Goal: Information Seeking & Learning: Learn about a topic

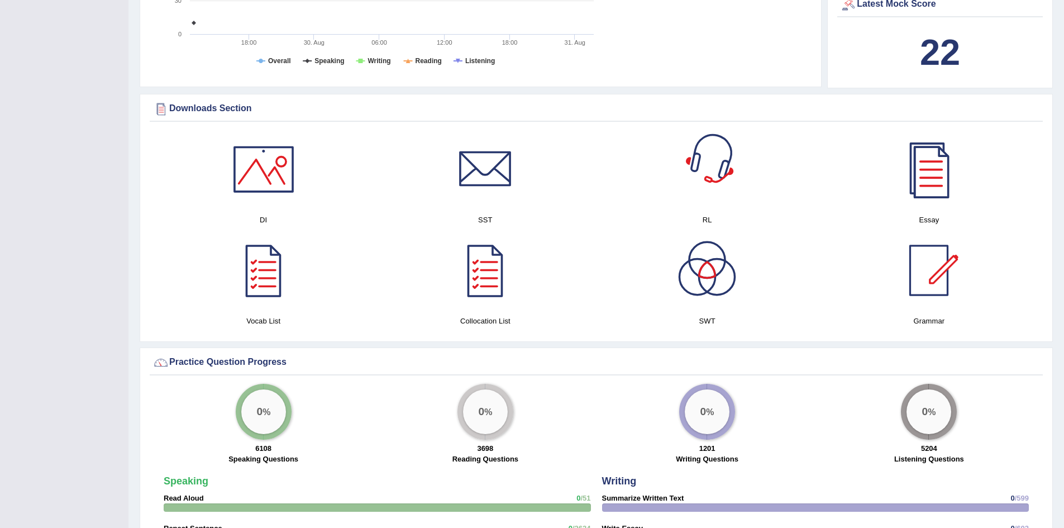
scroll to position [502, 0]
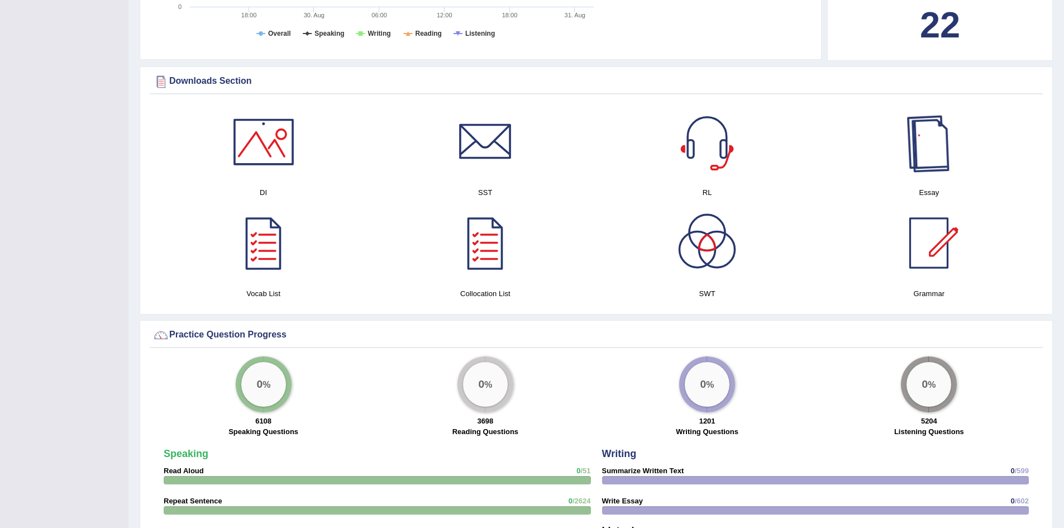
click at [955, 154] on div at bounding box center [928, 142] width 78 height 78
click at [482, 243] on div at bounding box center [485, 243] width 78 height 78
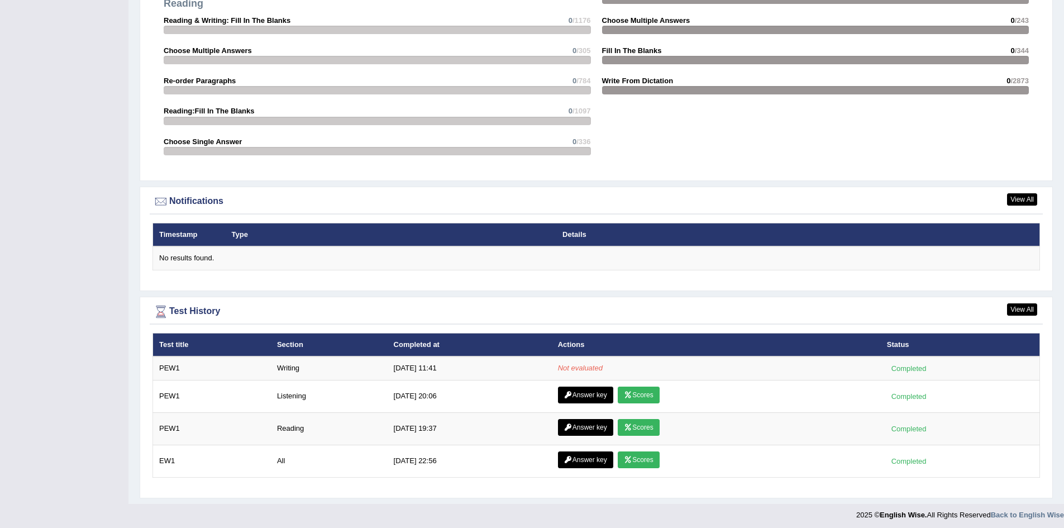
scroll to position [1184, 0]
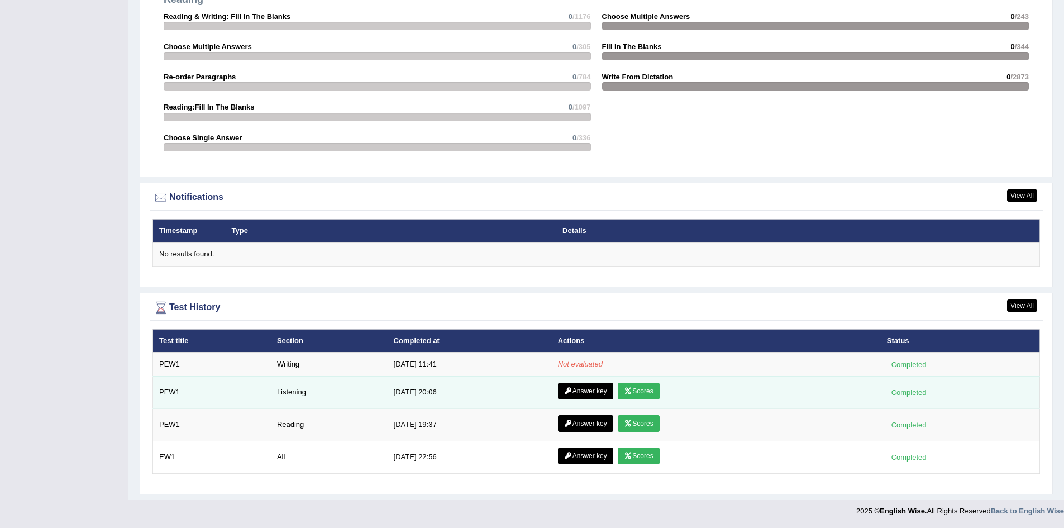
click at [633, 391] on link "Scores" at bounding box center [637, 390] width 41 height 17
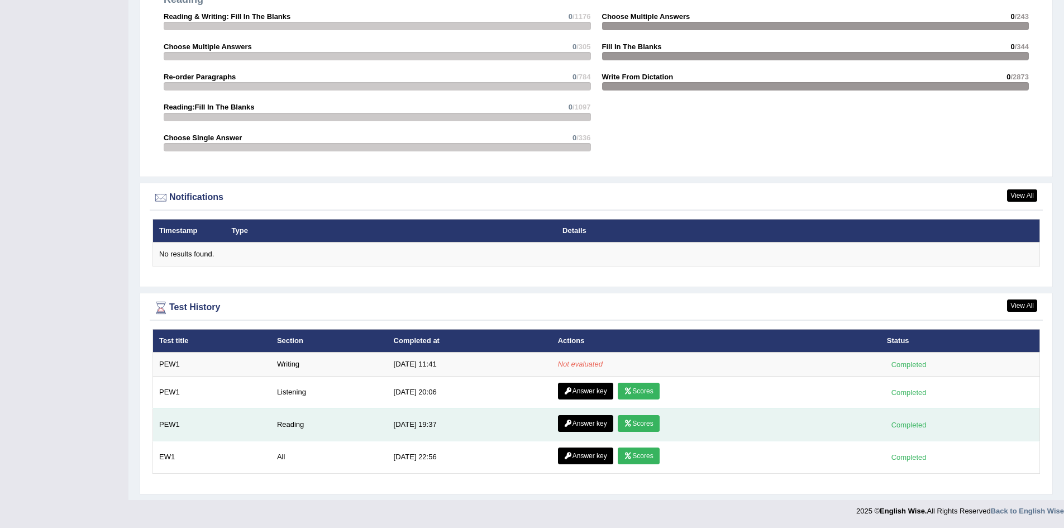
click at [634, 429] on link "Scores" at bounding box center [637, 423] width 41 height 17
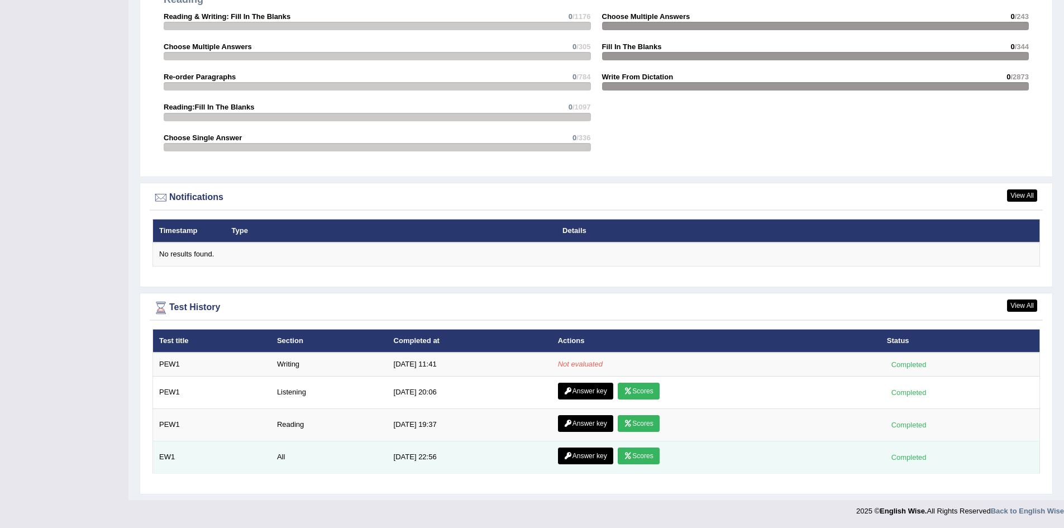
click at [639, 458] on link "Scores" at bounding box center [637, 455] width 41 height 17
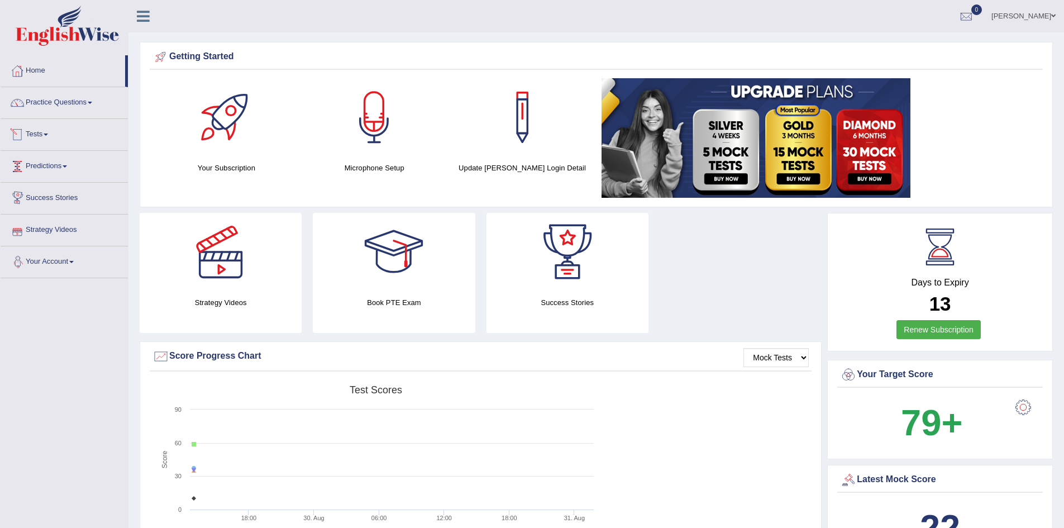
click at [34, 135] on link "Tests" at bounding box center [64, 133] width 127 height 28
click at [59, 160] on link "Take Practice Sectional Test" at bounding box center [73, 160] width 104 height 20
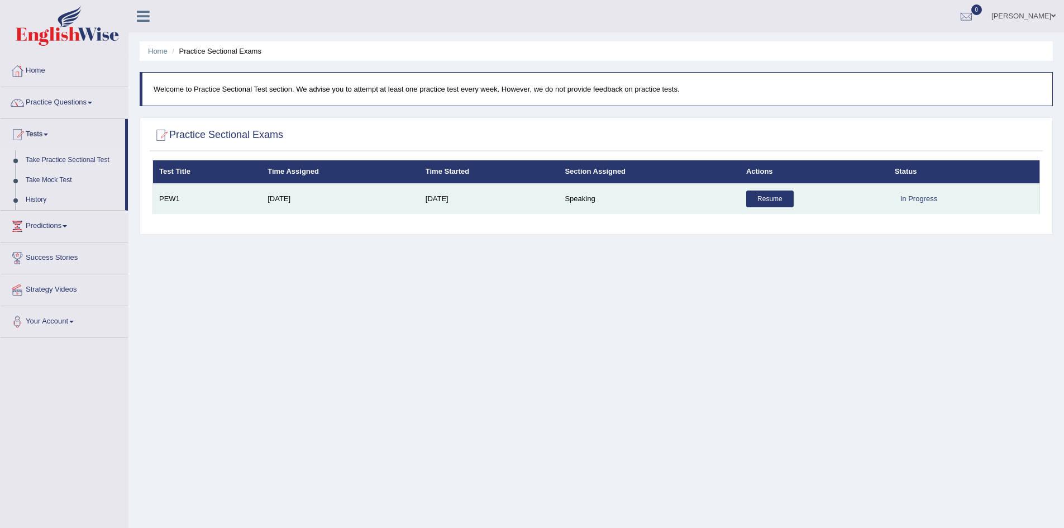
click at [756, 199] on link "Resume" at bounding box center [769, 198] width 47 height 17
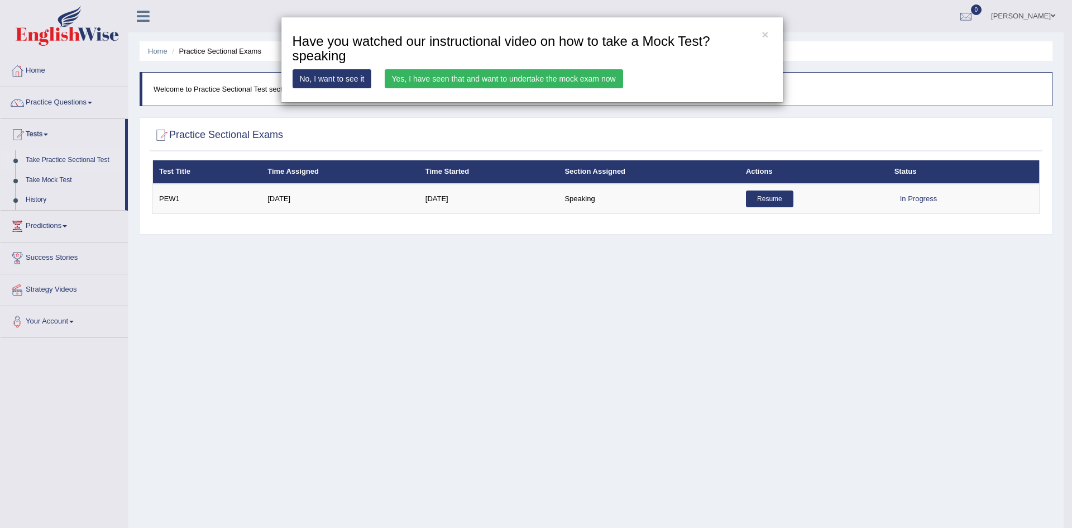
click at [437, 82] on link "Yes, I have seen that and want to undertake the mock exam now" at bounding box center [504, 78] width 238 height 19
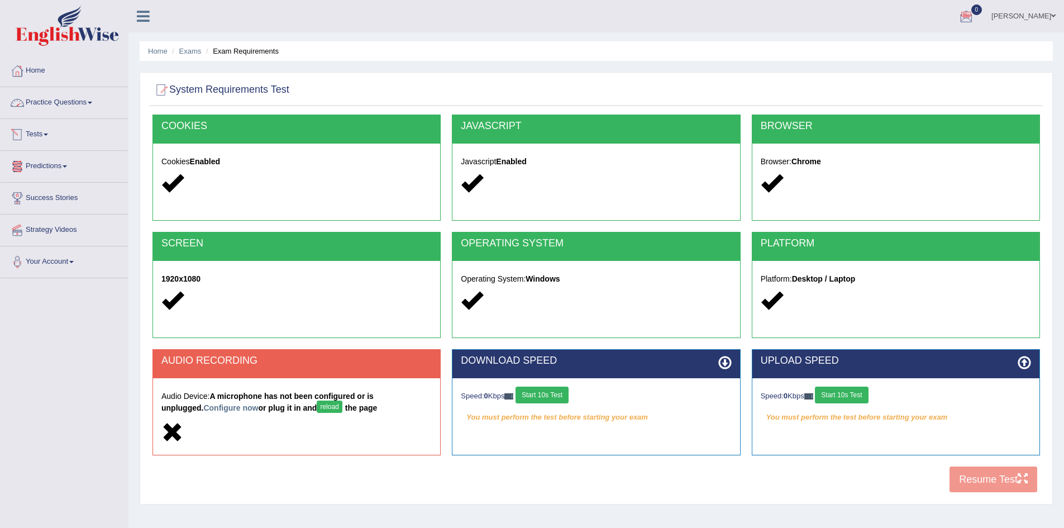
click at [50, 130] on link "Tests" at bounding box center [64, 133] width 127 height 28
click at [42, 200] on link "History" at bounding box center [73, 200] width 104 height 20
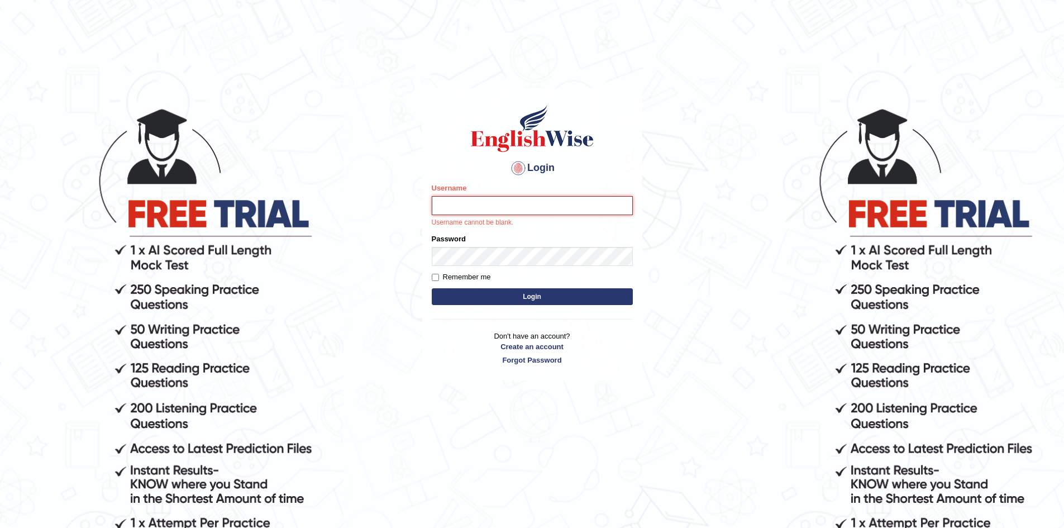
click at [463, 207] on input "Username" at bounding box center [532, 205] width 201 height 19
type input "Levi_123"
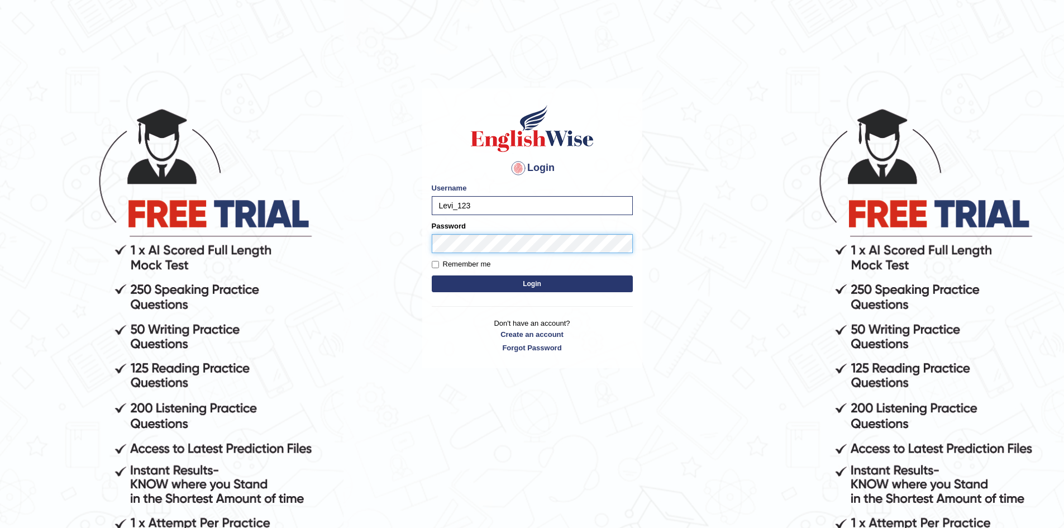
click at [432, 275] on button "Login" at bounding box center [532, 283] width 201 height 17
type input "Levidapz_123"
click at [472, 241] on div "Password" at bounding box center [532, 237] width 201 height 32
click at [432, 275] on button "Login" at bounding box center [532, 283] width 201 height 17
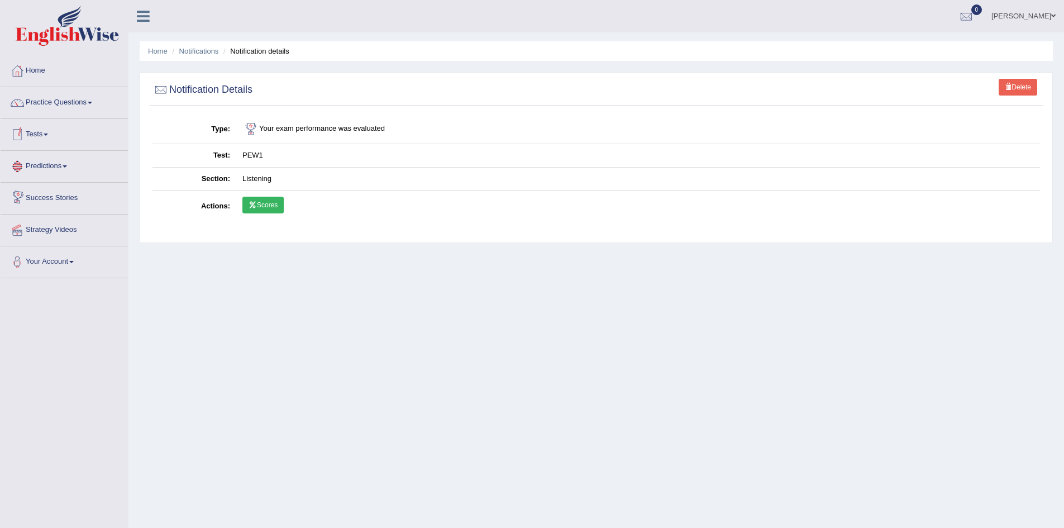
click at [255, 200] on link "Scores" at bounding box center [262, 205] width 41 height 17
click at [1042, 9] on link "Krizza Belle" at bounding box center [1023, 14] width 81 height 29
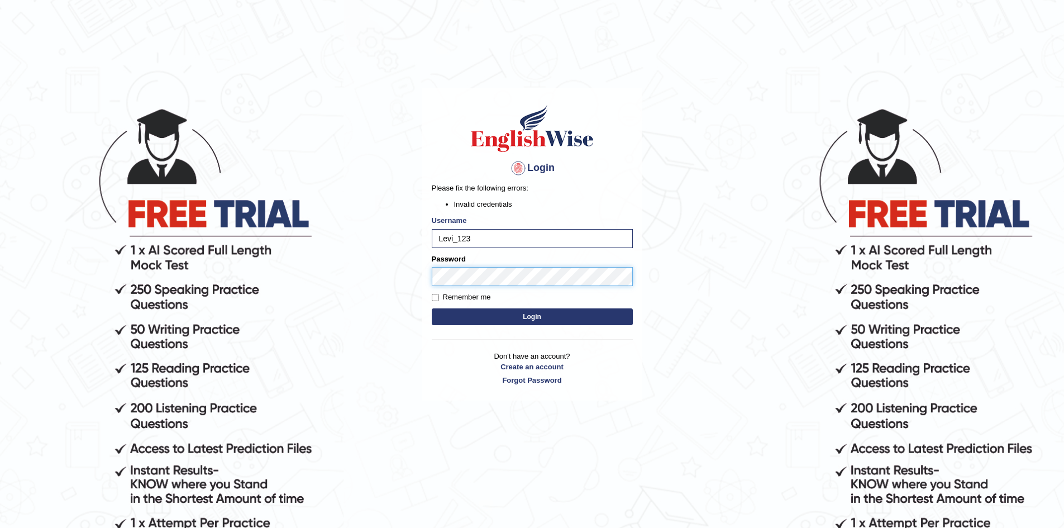
click at [422, 273] on div "Login Please fix the following errors: Invalid credentials Username Levi_123 Pa…" at bounding box center [532, 244] width 220 height 312
click at [432, 308] on button "Login" at bounding box center [532, 316] width 201 height 17
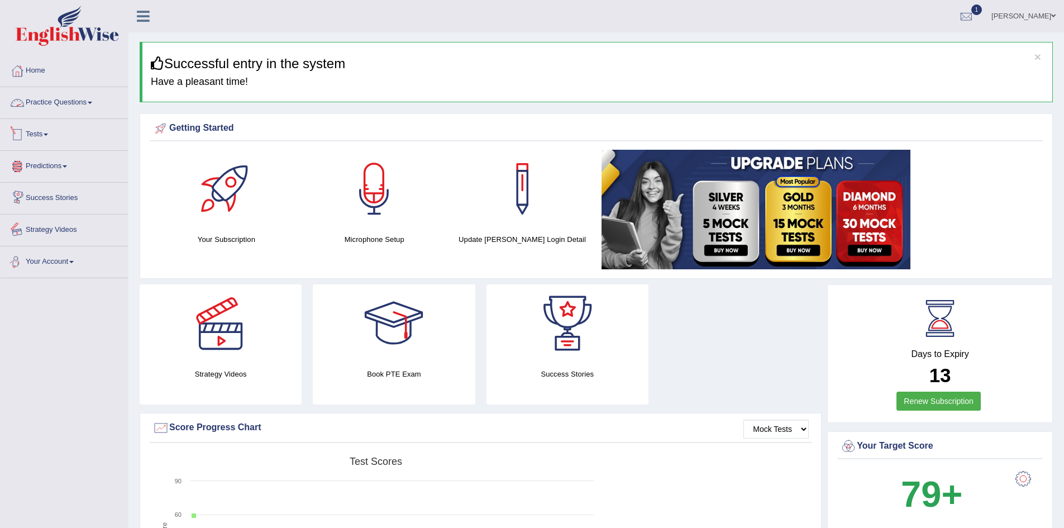
click at [50, 101] on link "Practice Questions" at bounding box center [64, 101] width 127 height 28
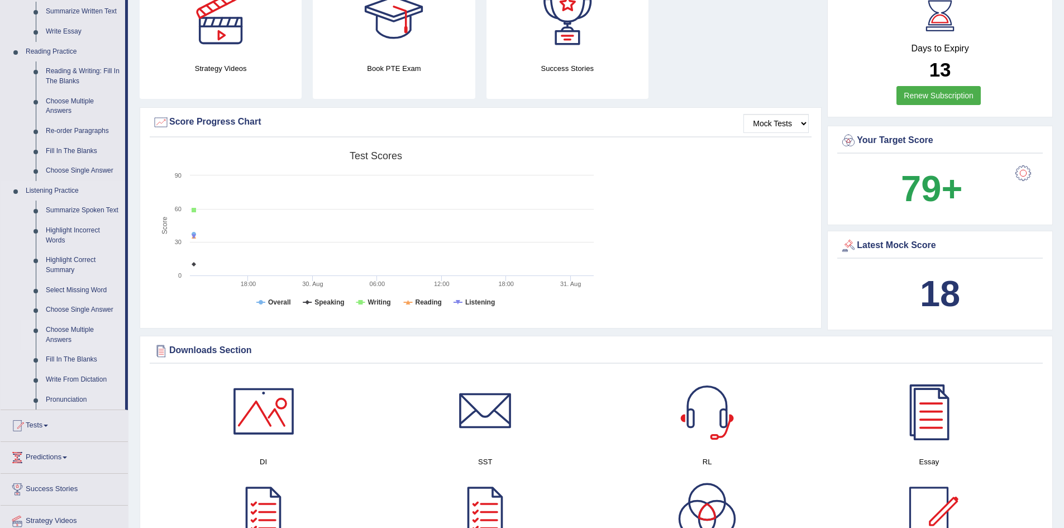
scroll to position [391, 0]
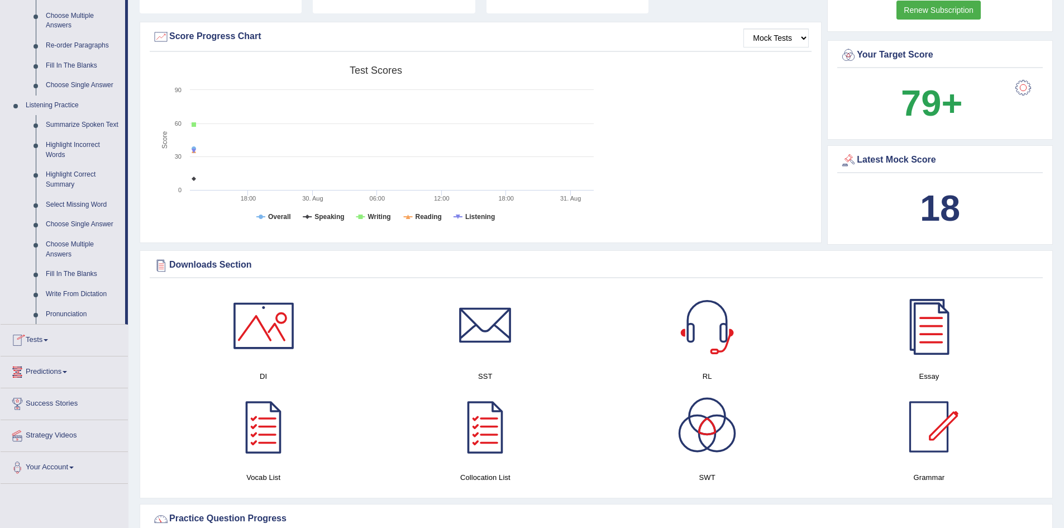
click at [46, 341] on link "Tests" at bounding box center [64, 338] width 127 height 28
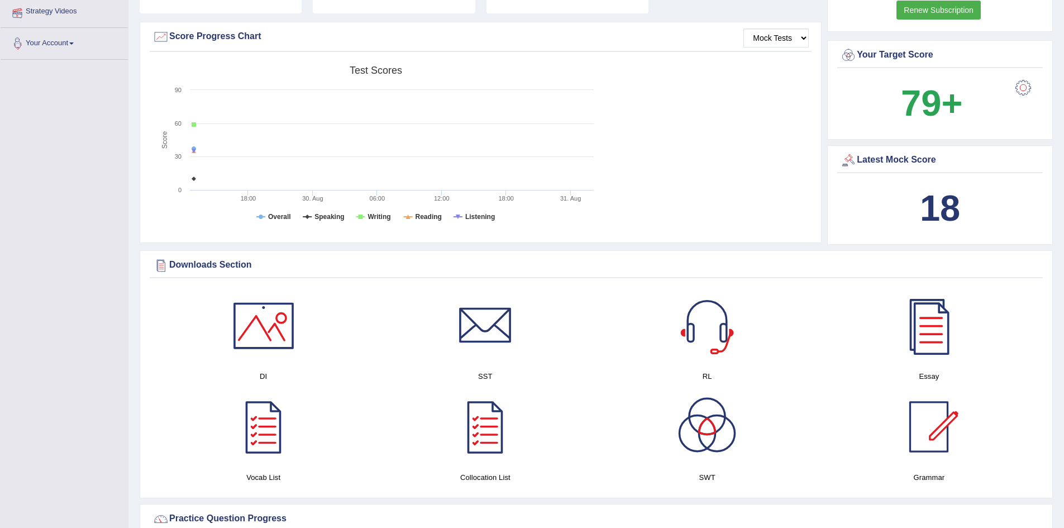
scroll to position [135, 0]
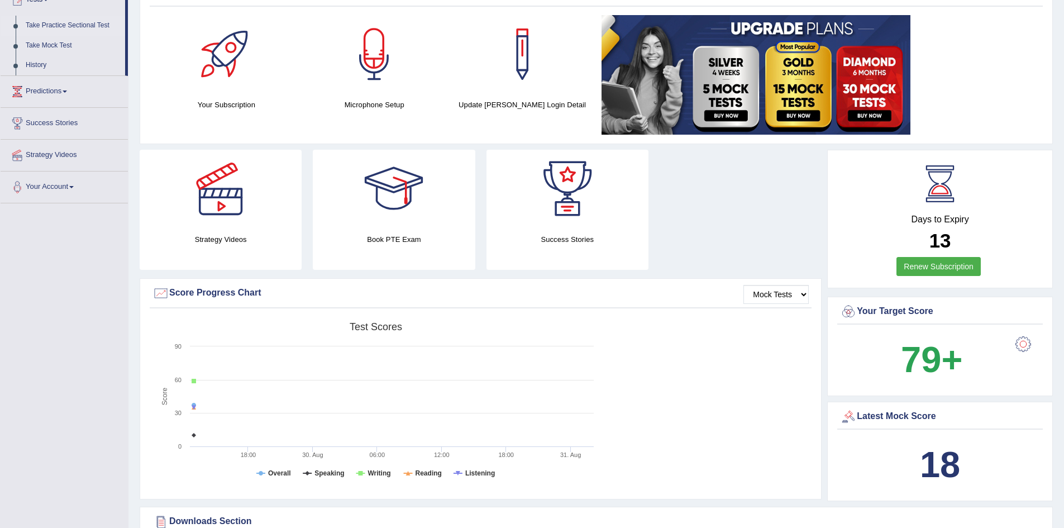
click at [51, 23] on link "Take Practice Sectional Test" at bounding box center [73, 26] width 104 height 20
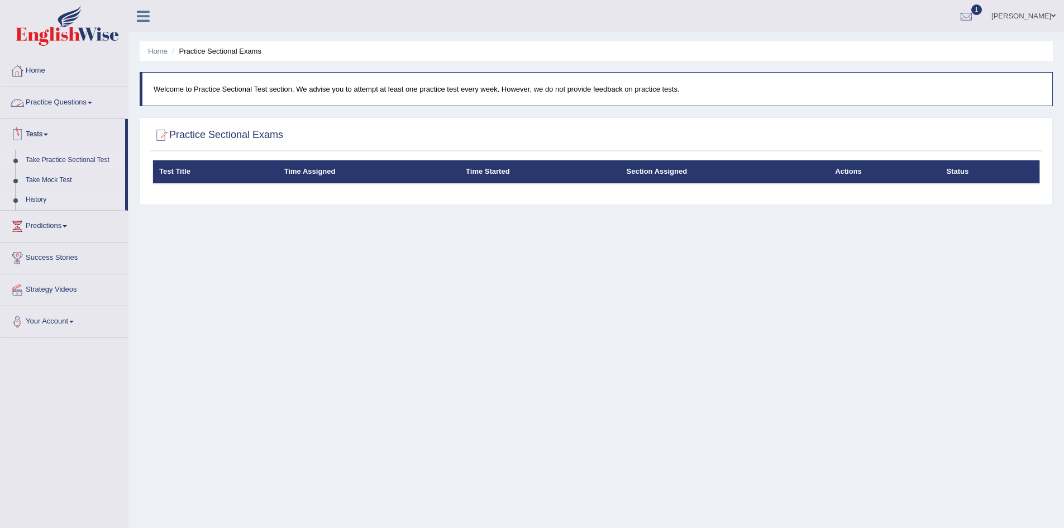
click at [39, 197] on link "History" at bounding box center [73, 200] width 104 height 20
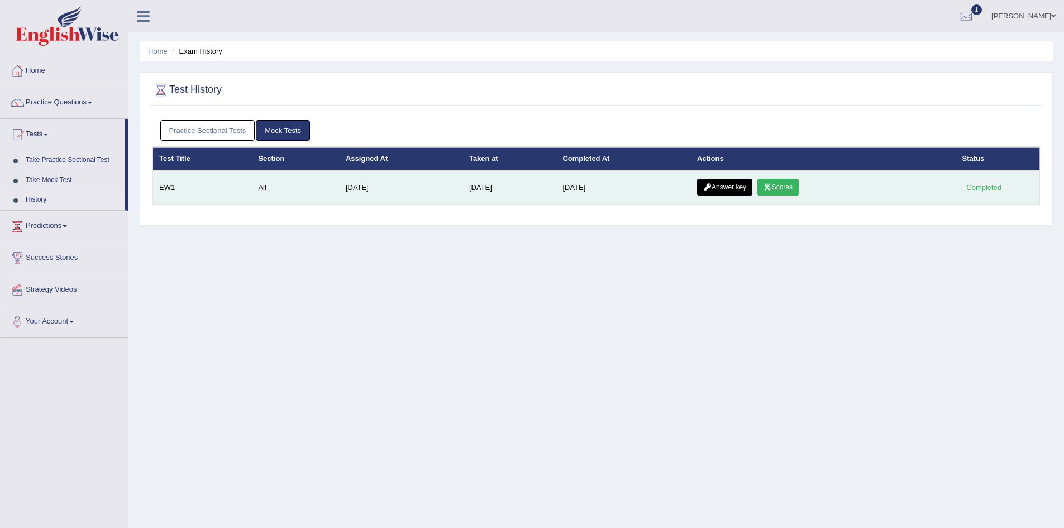
click at [782, 188] on link "Scores" at bounding box center [777, 187] width 41 height 17
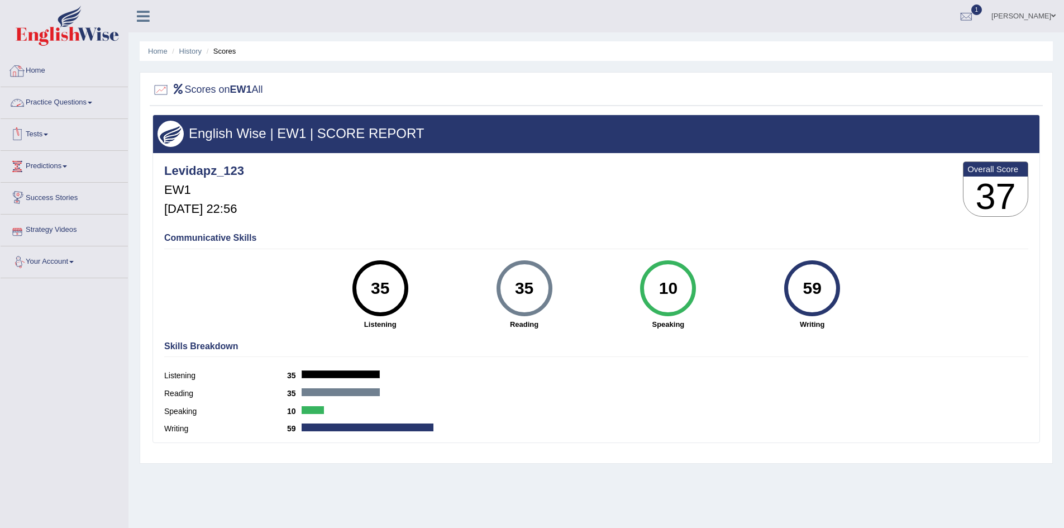
click at [35, 132] on link "Tests" at bounding box center [64, 133] width 127 height 28
click at [52, 156] on link "Take Practice Sectional Test" at bounding box center [73, 160] width 104 height 20
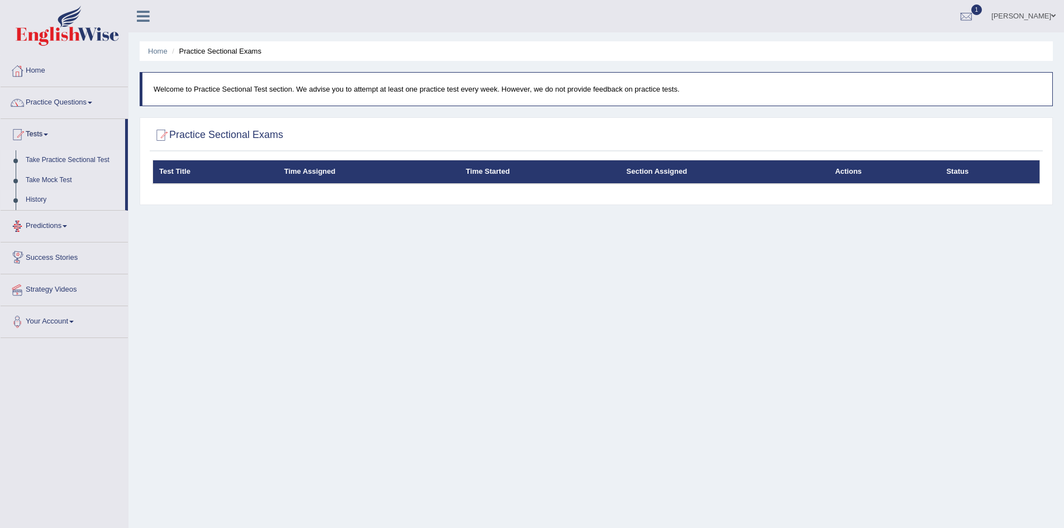
click at [31, 202] on link "History" at bounding box center [73, 200] width 104 height 20
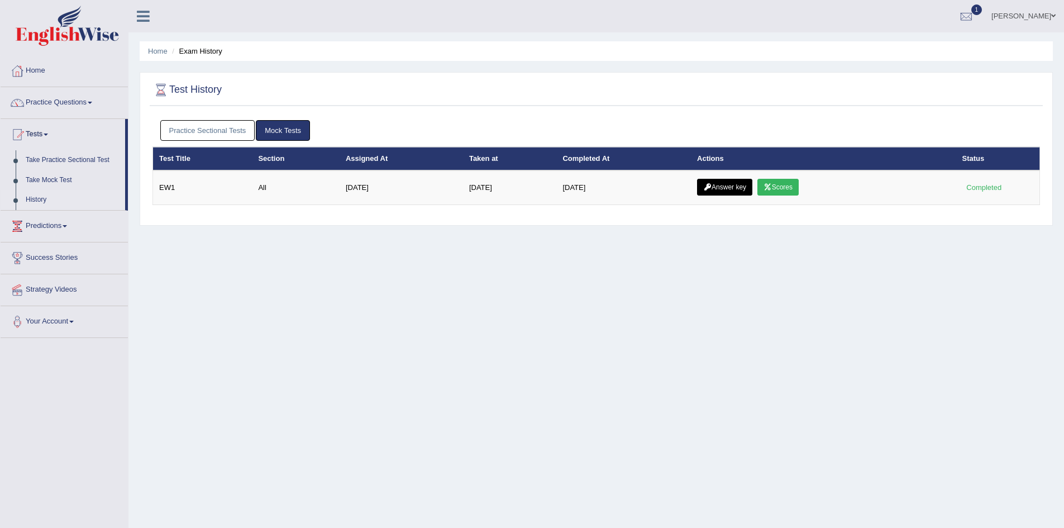
click at [30, 199] on link "History" at bounding box center [73, 200] width 104 height 20
click at [221, 131] on link "Practice Sectional Tests" at bounding box center [207, 130] width 95 height 21
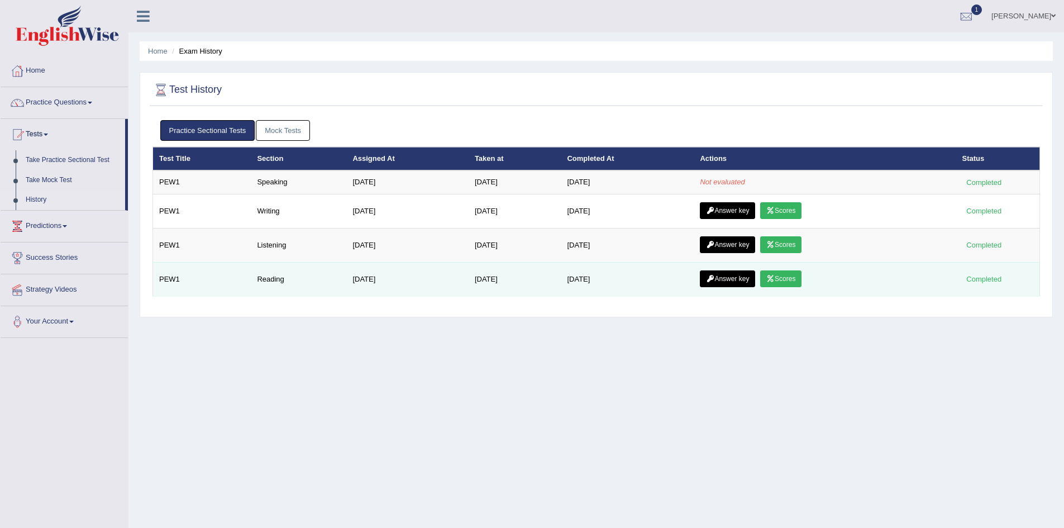
click at [774, 280] on icon at bounding box center [770, 278] width 8 height 7
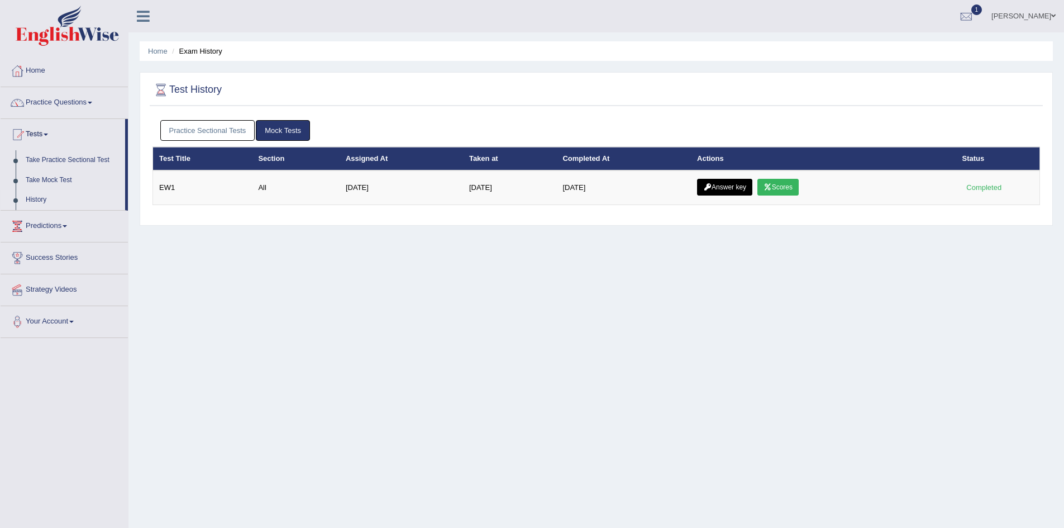
click at [205, 128] on link "Practice Sectional Tests" at bounding box center [207, 130] width 95 height 21
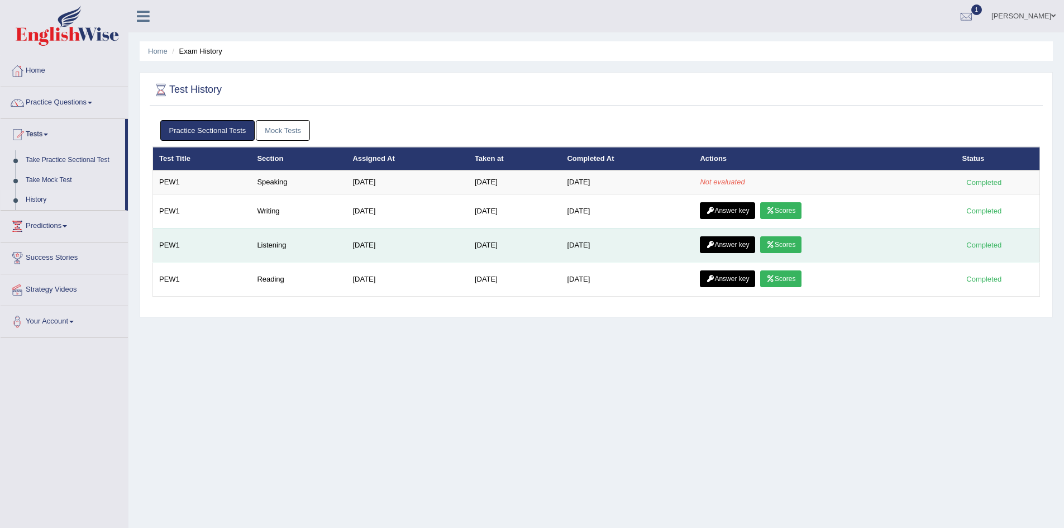
click at [783, 241] on link "Scores" at bounding box center [780, 244] width 41 height 17
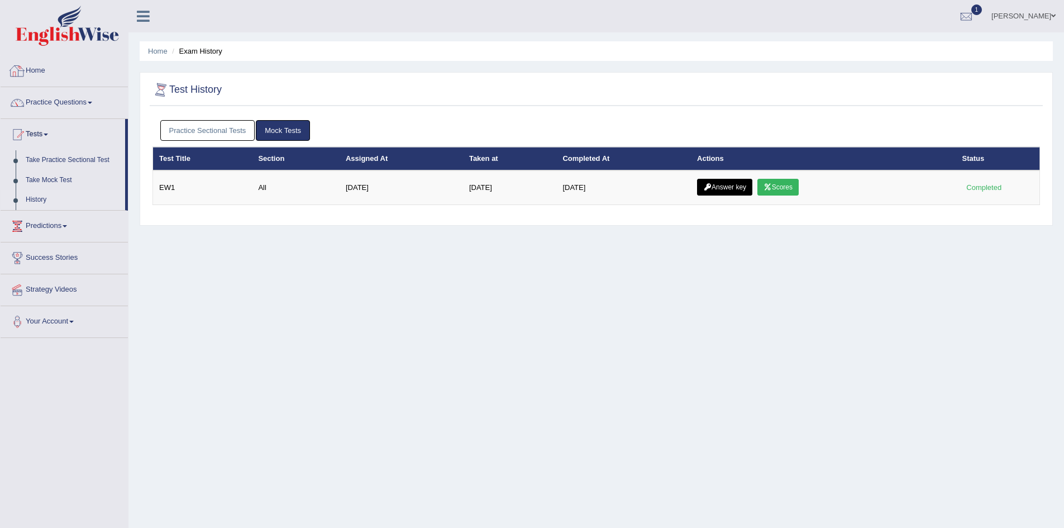
click at [222, 132] on link "Practice Sectional Tests" at bounding box center [207, 130] width 95 height 21
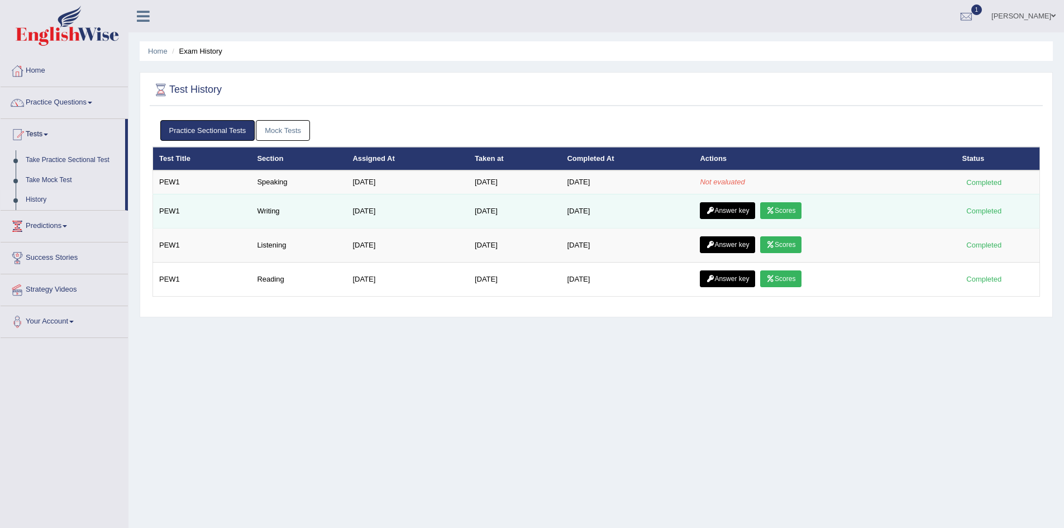
click at [792, 210] on link "Scores" at bounding box center [780, 210] width 41 height 17
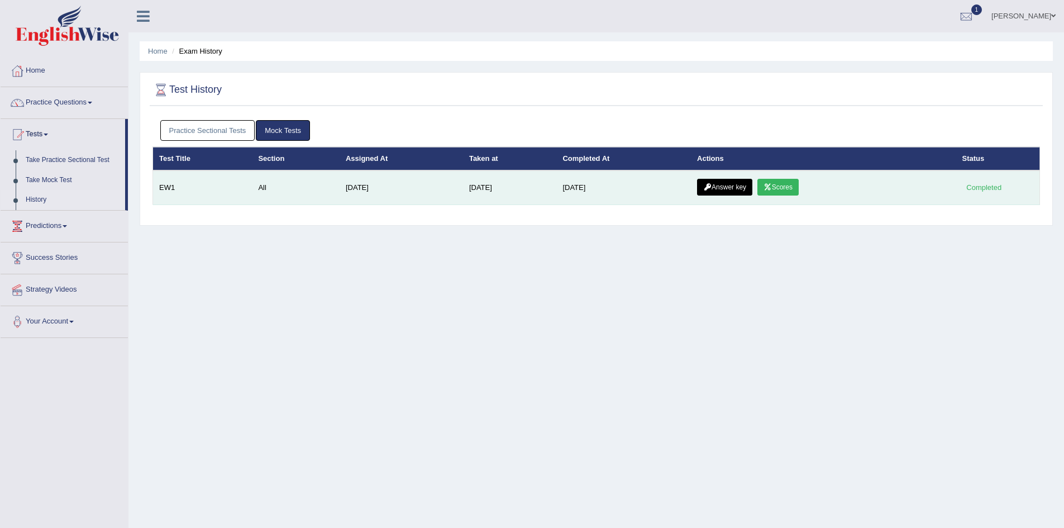
click at [798, 184] on link "Scores" at bounding box center [777, 187] width 41 height 17
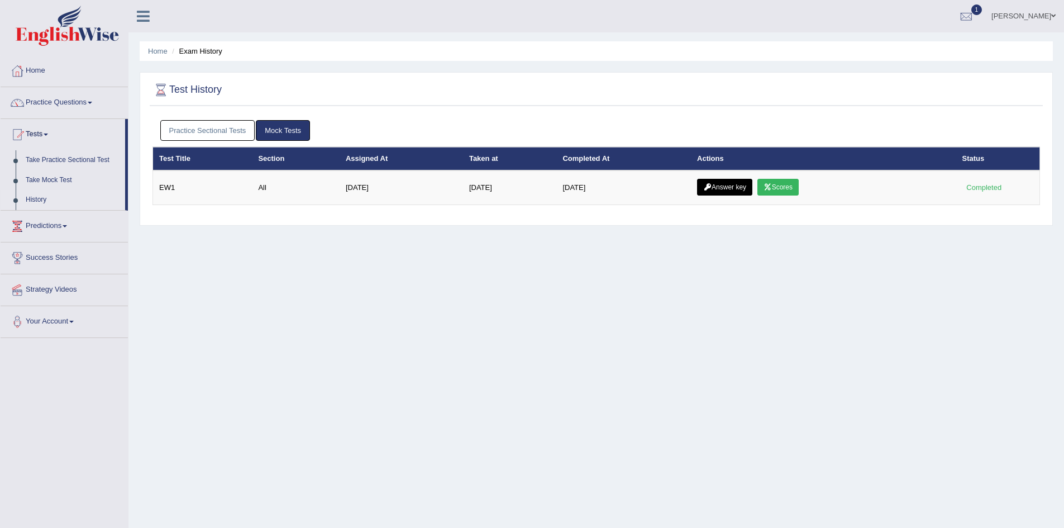
click at [202, 127] on link "Practice Sectional Tests" at bounding box center [207, 130] width 95 height 21
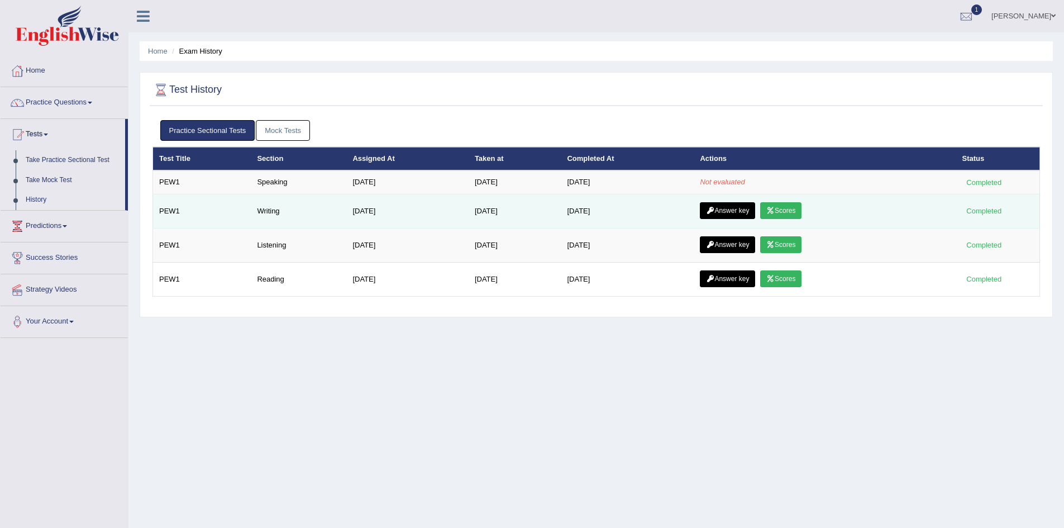
click at [753, 194] on td "Answer key Scores" at bounding box center [824, 211] width 262 height 34
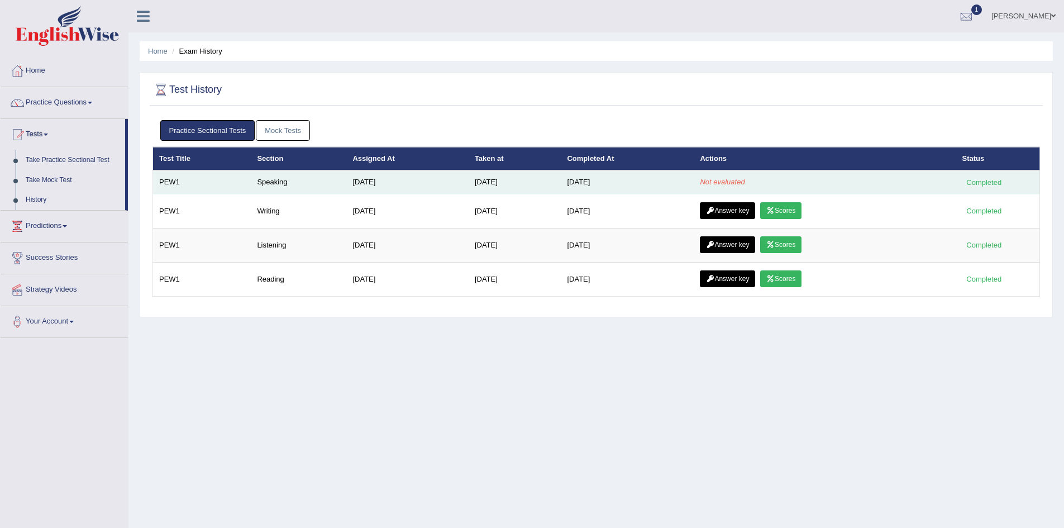
click at [754, 185] on td "Not evaluated" at bounding box center [824, 181] width 262 height 23
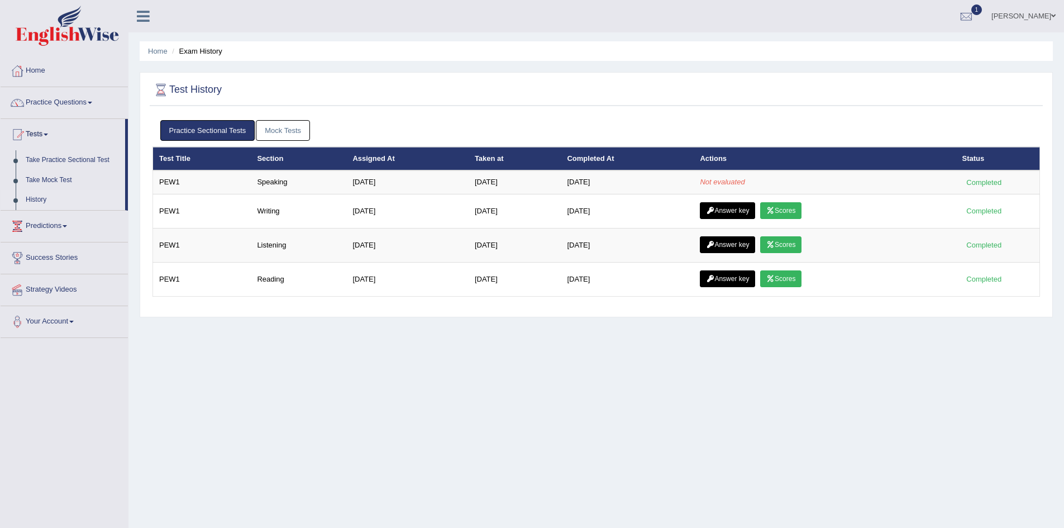
click at [595, 358] on div "Home Exam History Test History Practice Sectional Tests Mock Tests Test Title S…" at bounding box center [595, 279] width 935 height 558
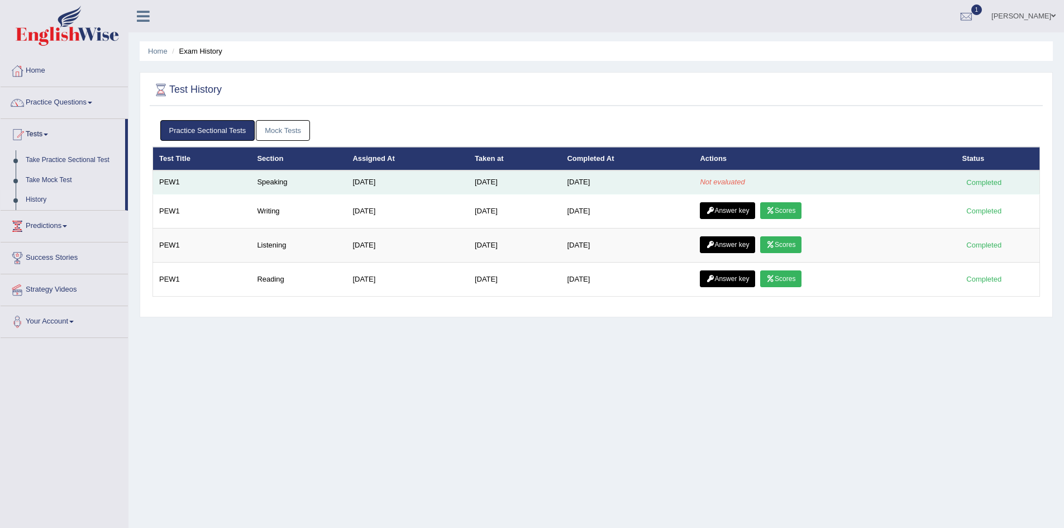
click at [679, 180] on td "[DATE]" at bounding box center [627, 181] width 133 height 23
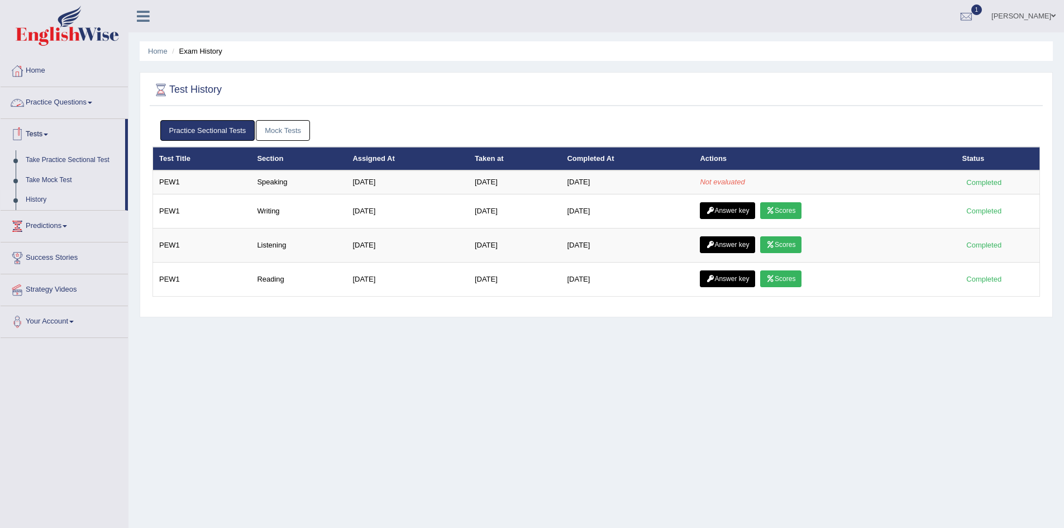
click at [72, 103] on link "Practice Questions" at bounding box center [64, 101] width 127 height 28
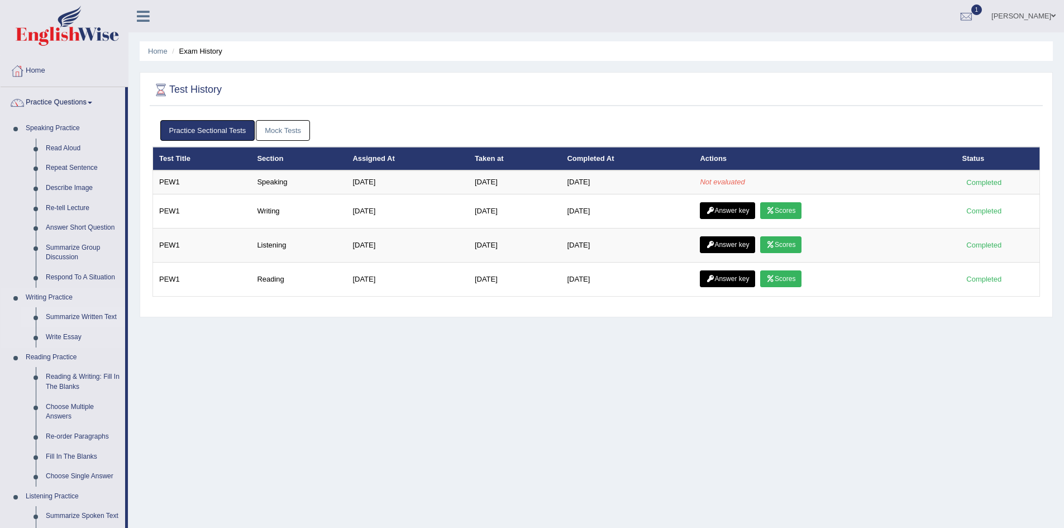
click at [78, 317] on link "Summarize Written Text" at bounding box center [83, 317] width 84 height 20
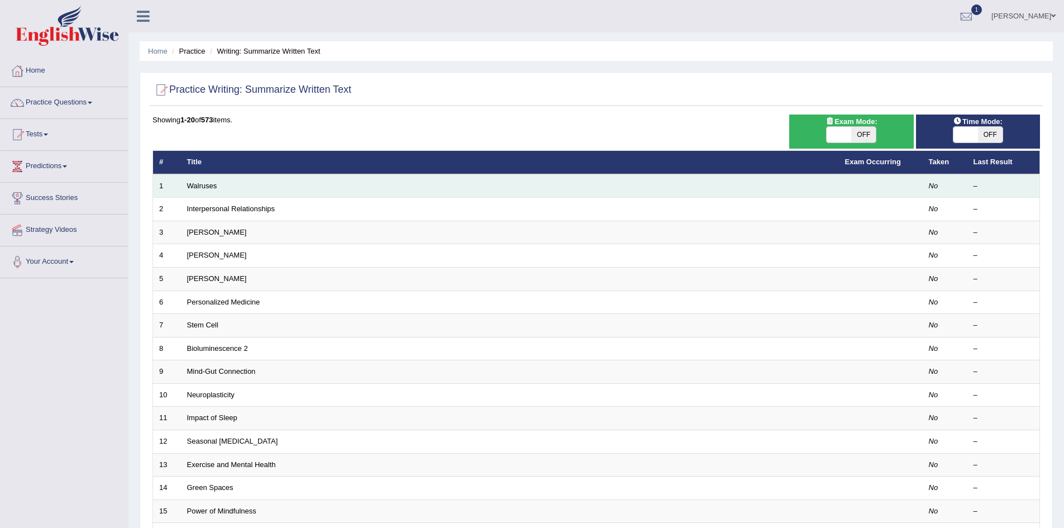
click at [459, 185] on td "Walruses" at bounding box center [510, 185] width 658 height 23
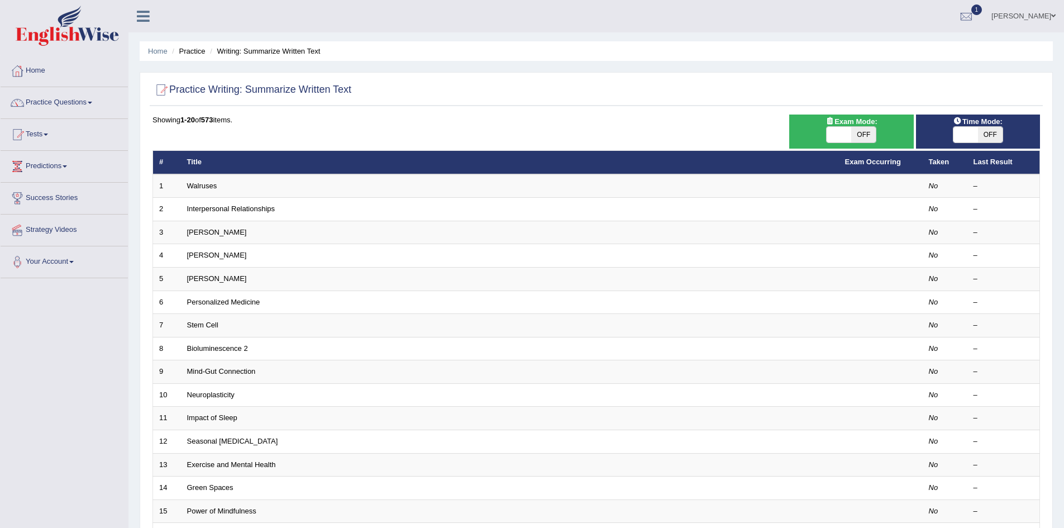
click at [861, 136] on span "OFF" at bounding box center [863, 135] width 25 height 16
checkbox input "true"
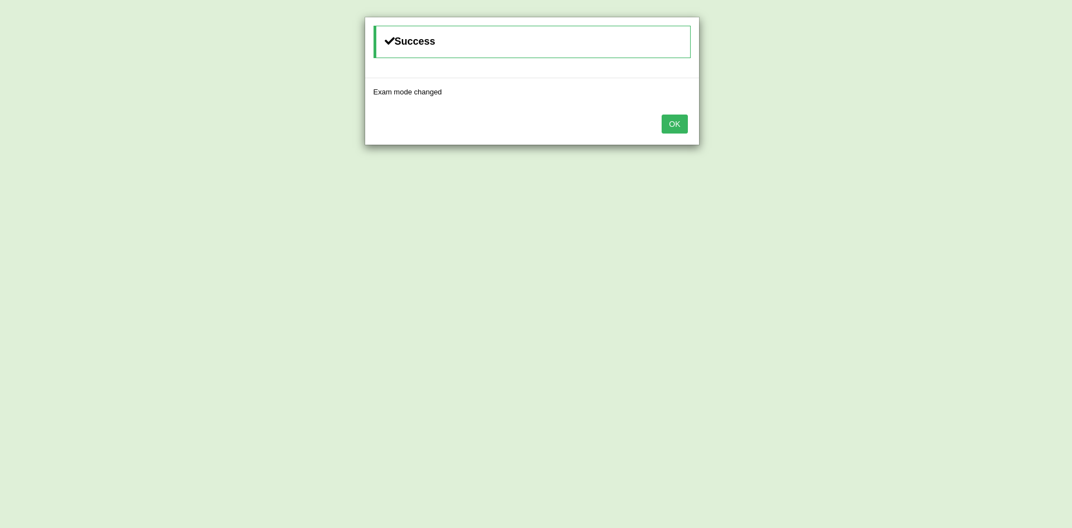
click at [677, 121] on button "OK" at bounding box center [675, 123] width 26 height 19
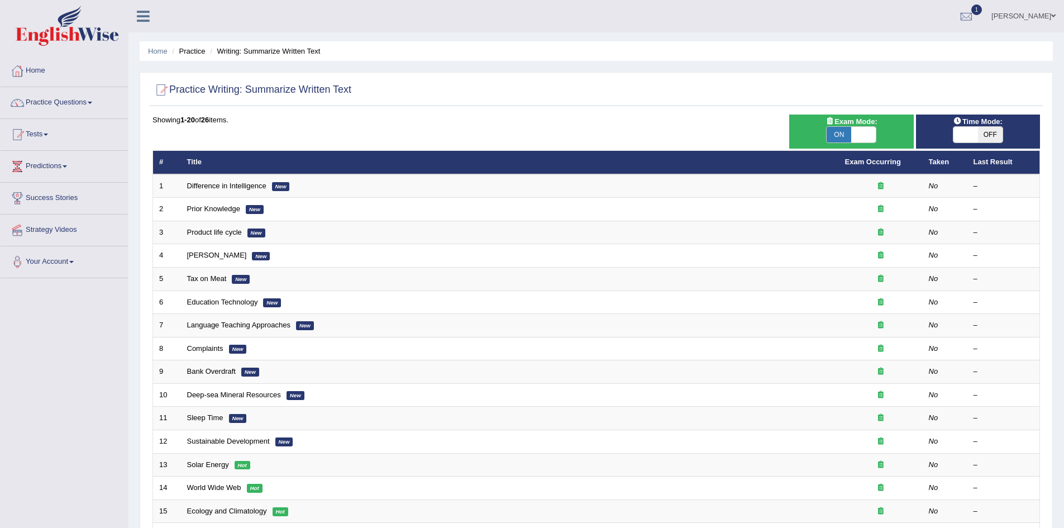
click at [997, 136] on span "OFF" at bounding box center [990, 135] width 25 height 16
checkbox input "true"
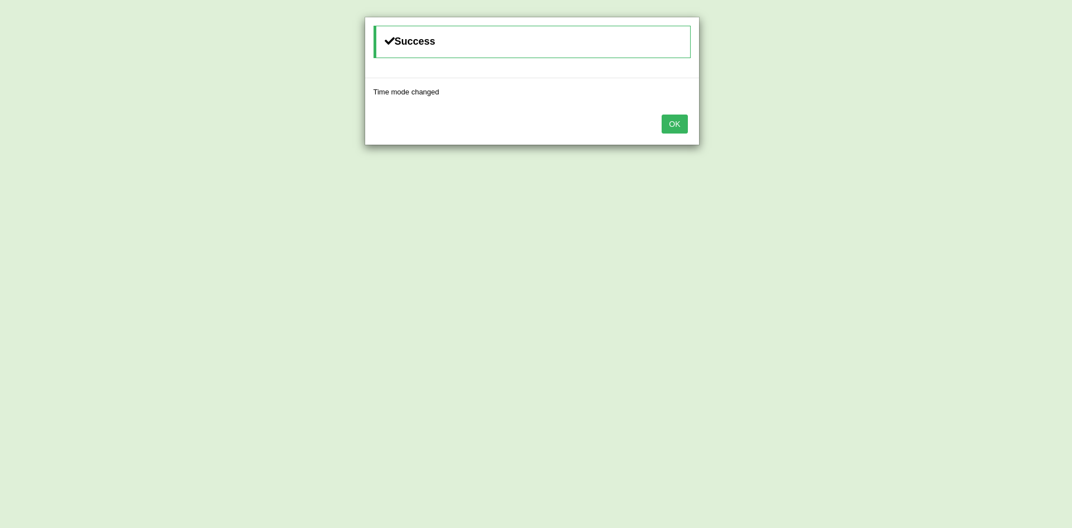
click at [664, 120] on button "OK" at bounding box center [675, 123] width 26 height 19
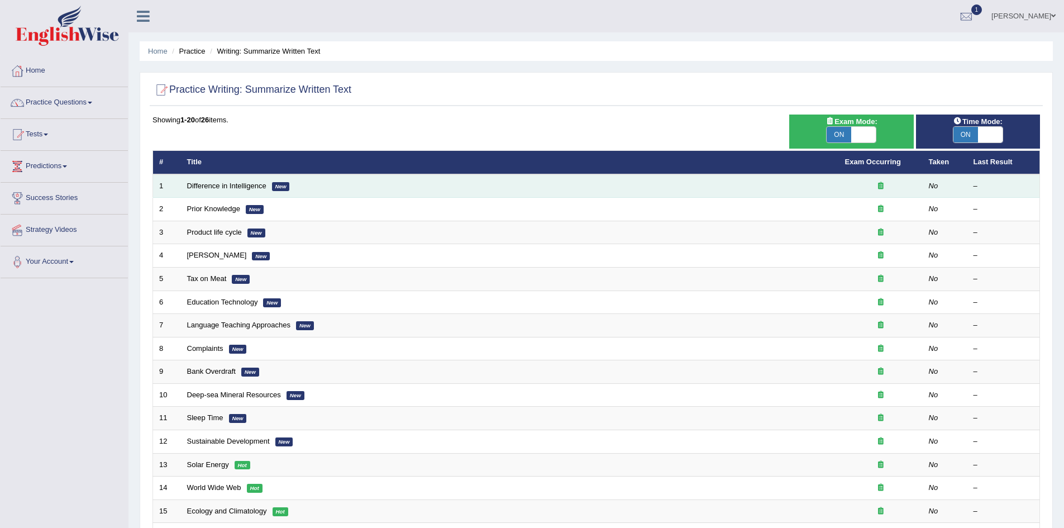
click at [858, 192] on td at bounding box center [881, 185] width 84 height 23
click at [879, 185] on icon at bounding box center [881, 185] width 6 height 7
click at [992, 184] on div "–" at bounding box center [1003, 186] width 60 height 11
click at [932, 185] on em "No" at bounding box center [932, 185] width 9 height 8
click at [283, 189] on em "New" at bounding box center [281, 186] width 18 height 9
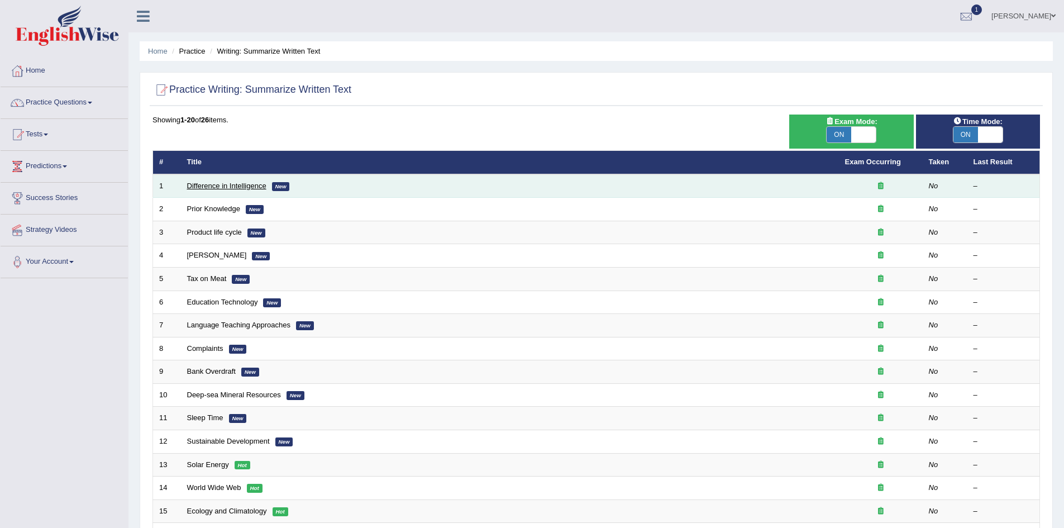
click at [227, 189] on link "Difference in Intelligence" at bounding box center [226, 185] width 79 height 8
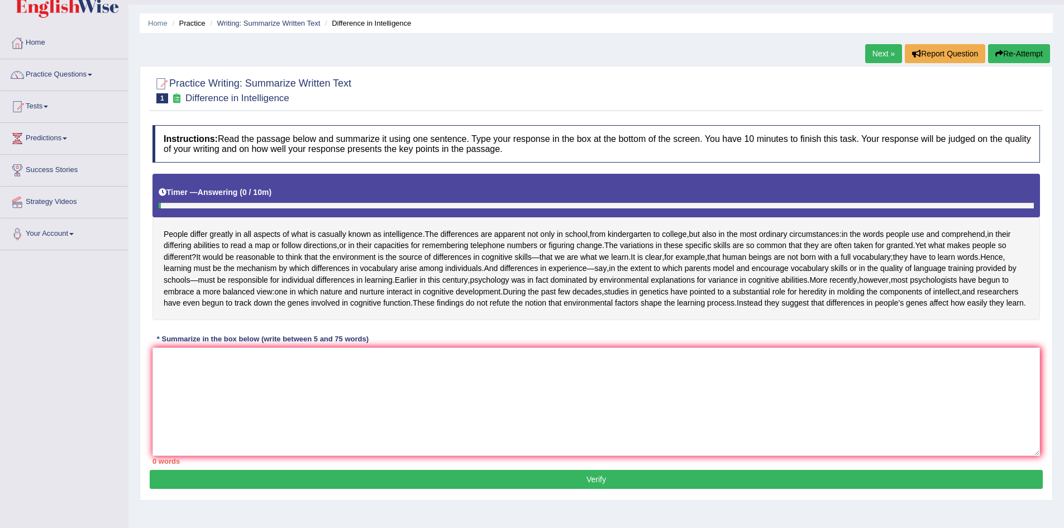
scroll to position [56, 0]
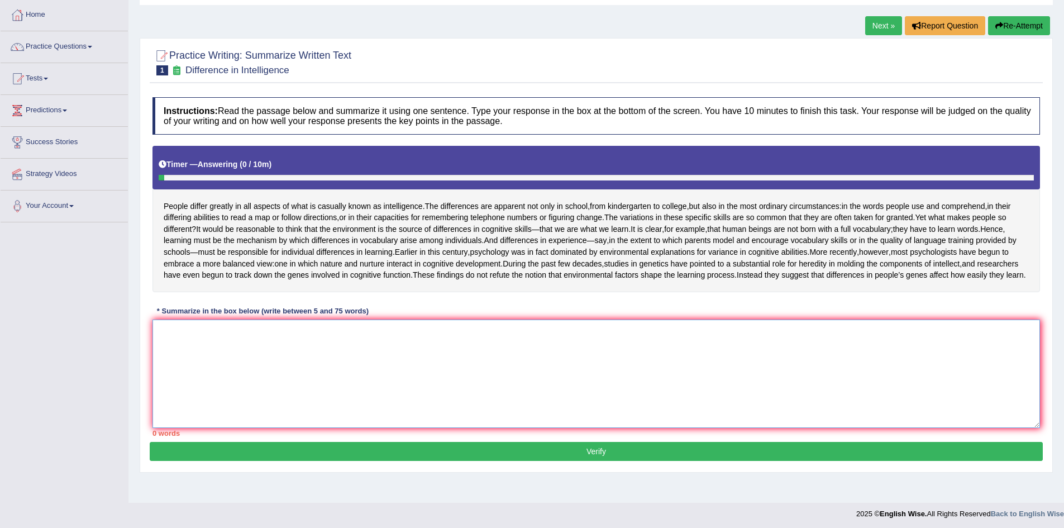
click at [512, 405] on textarea at bounding box center [595, 373] width 887 height 108
click at [617, 391] on textarea at bounding box center [595, 373] width 887 height 108
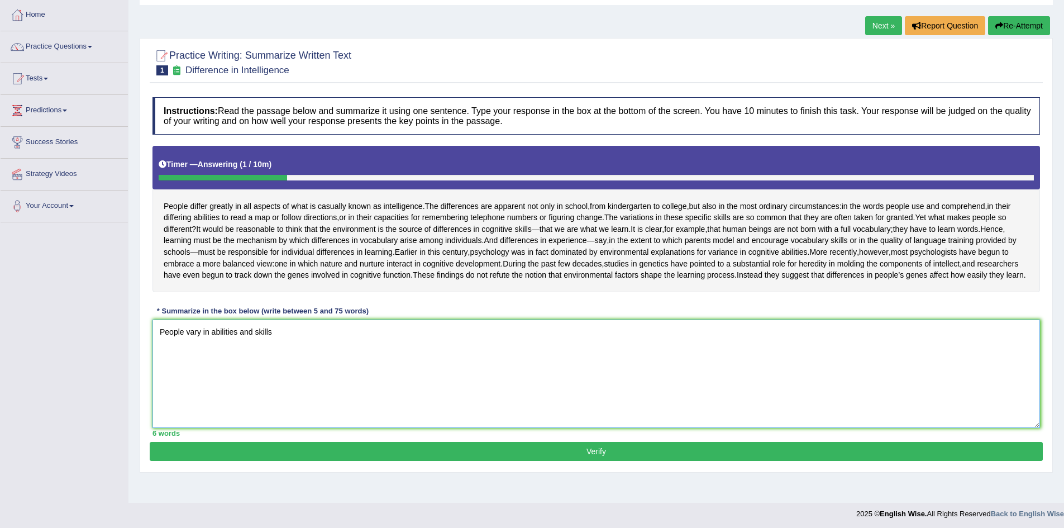
click at [192, 390] on textarea "People vary in abilities and skills" at bounding box center [595, 373] width 887 height 108
click at [205, 392] on textarea "People vary in abilities and skills" at bounding box center [595, 373] width 887 height 108
click at [251, 400] on textarea "People vary in abilities and skills" at bounding box center [595, 373] width 887 height 108
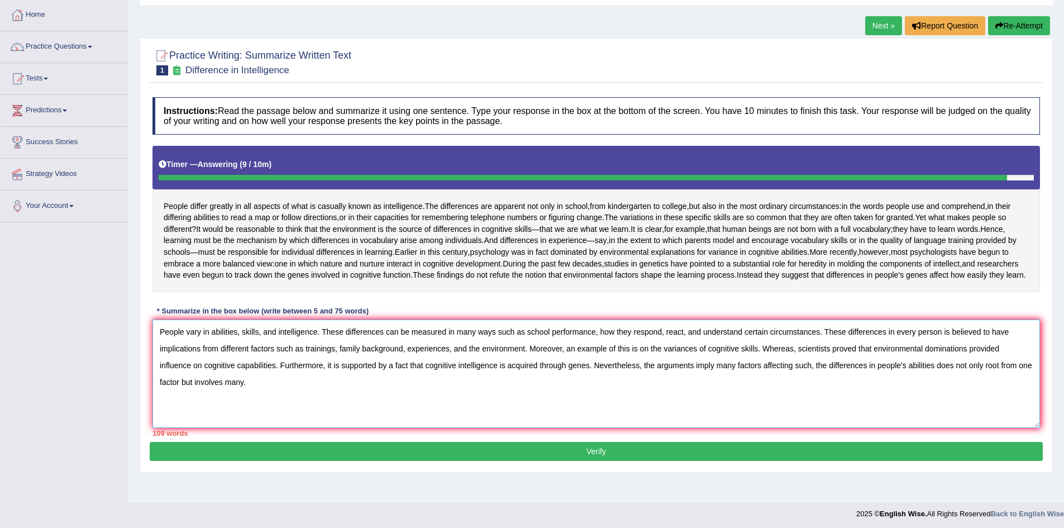
type textarea "People vary in abilities, skills, and intelligence. These differences can be me…"
click at [677, 461] on button "Verify" at bounding box center [596, 451] width 893 height 19
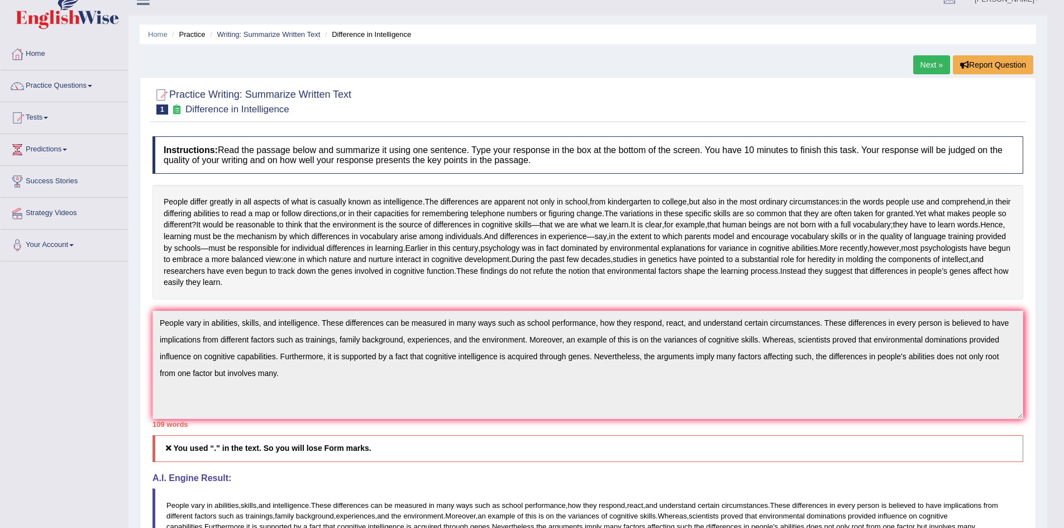
scroll to position [0, 0]
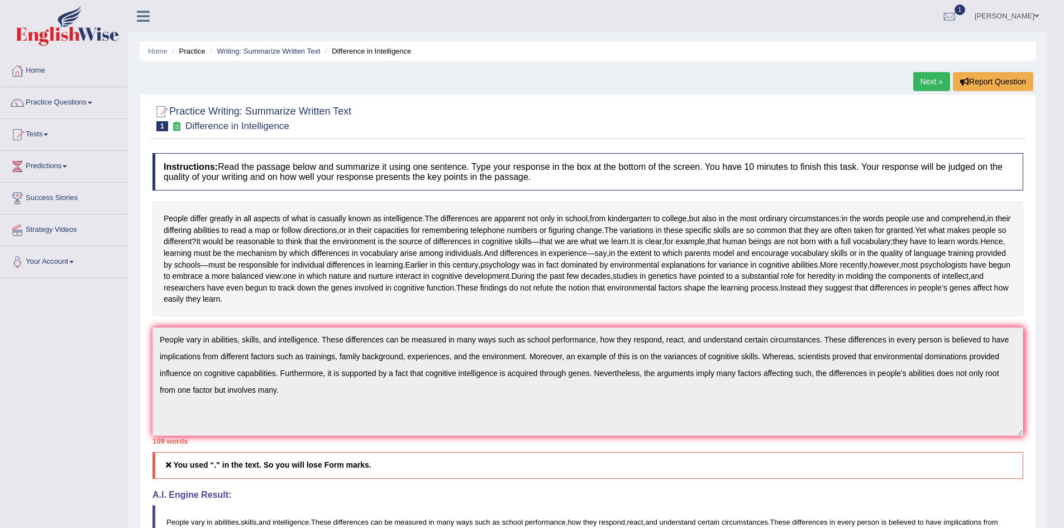
click at [930, 80] on link "Next »" at bounding box center [931, 81] width 37 height 19
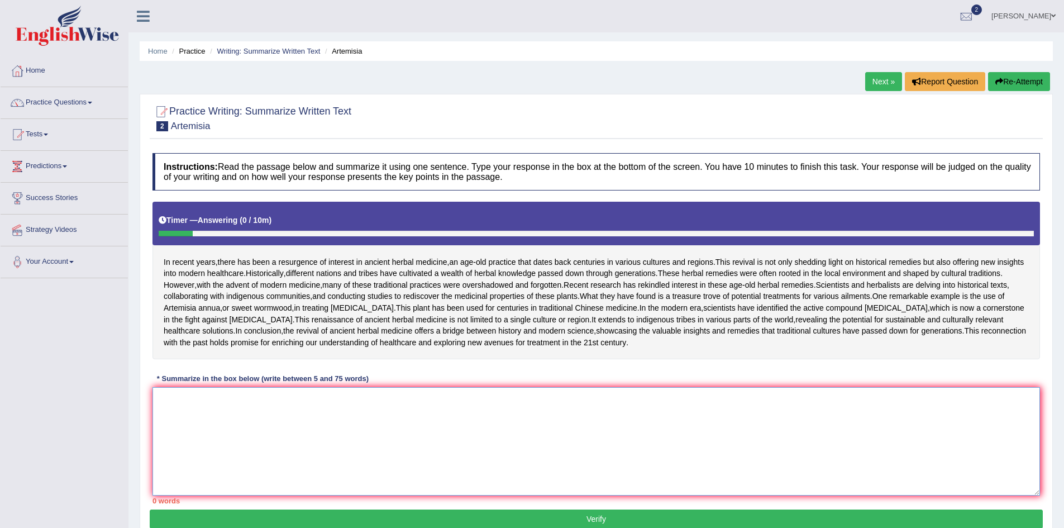
click at [269, 495] on textarea at bounding box center [595, 441] width 887 height 108
type textarea "H"
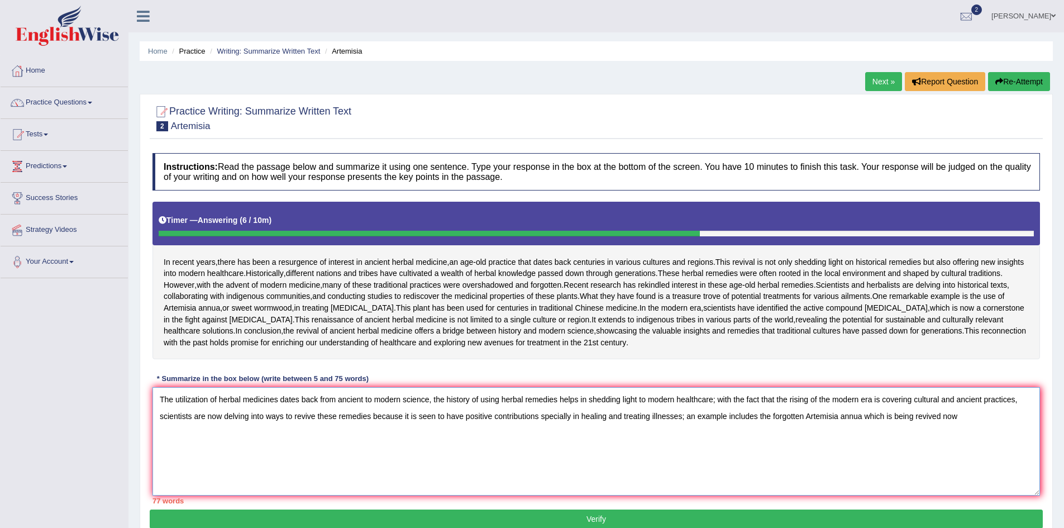
click at [811, 495] on textarea "The utilization of herbal medicines dates back from ancient to modern science, …" at bounding box center [595, 441] width 887 height 108
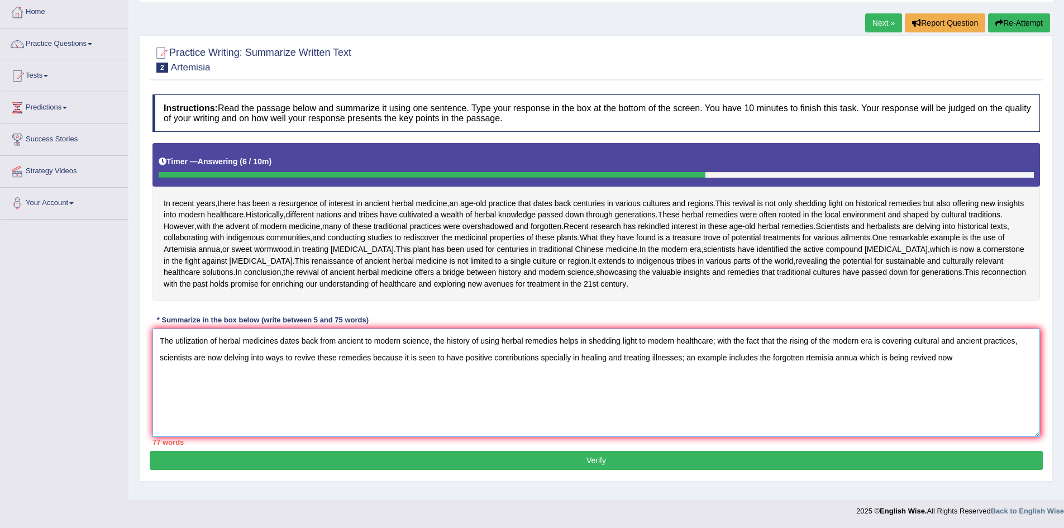
scroll to position [112, 0]
click at [944, 408] on textarea "The utilization of herbal medicines dates back from ancient to modern science, …" at bounding box center [595, 382] width 887 height 108
drag, startPoint x: 955, startPoint y: 406, endPoint x: 682, endPoint y: 424, distance: 273.6
click at [682, 424] on textarea "The utilization of herbal medicines dates back from ancient to modern science, …" at bounding box center [595, 382] width 887 height 108
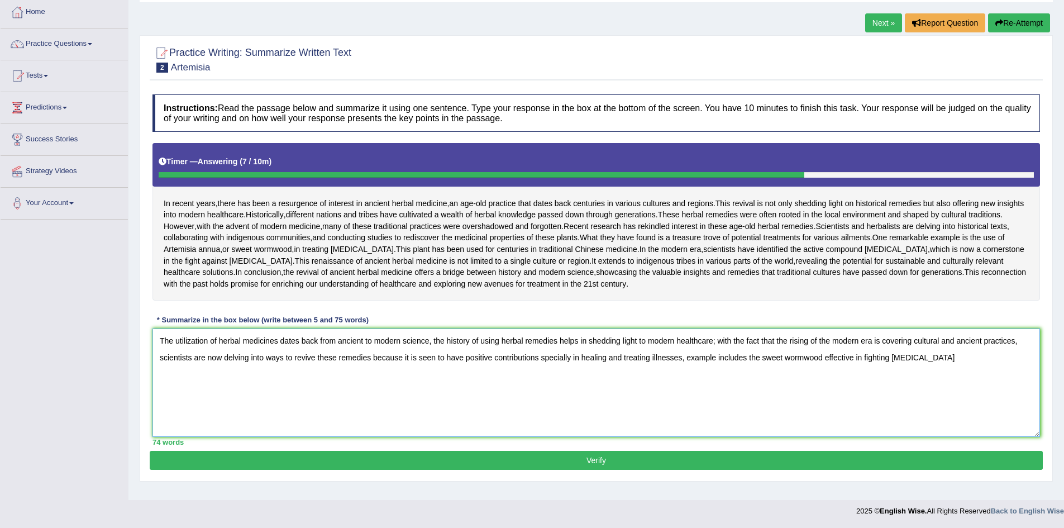
click at [464, 399] on textarea "The utilization of herbal medicines dates back from ancient to modern science, …" at bounding box center [595, 382] width 887 height 108
click at [1005, 393] on textarea "The utilization of herbal medicines dates back from ancient to modern science, …" at bounding box center [595, 382] width 887 height 108
type textarea "The utilization of herbal medicines dates back from ancient to modern science, …"
click at [860, 470] on button "Verify" at bounding box center [596, 460] width 893 height 19
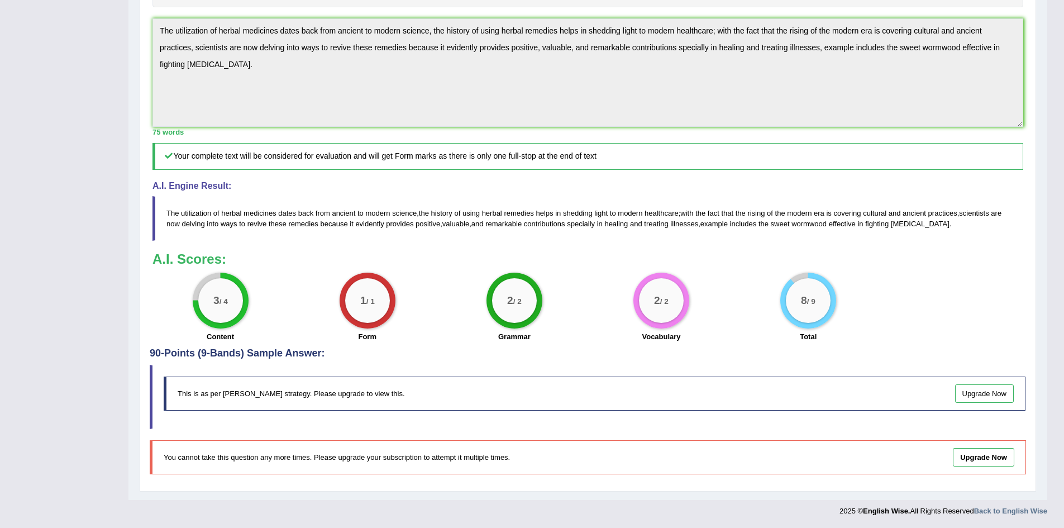
scroll to position [10, 0]
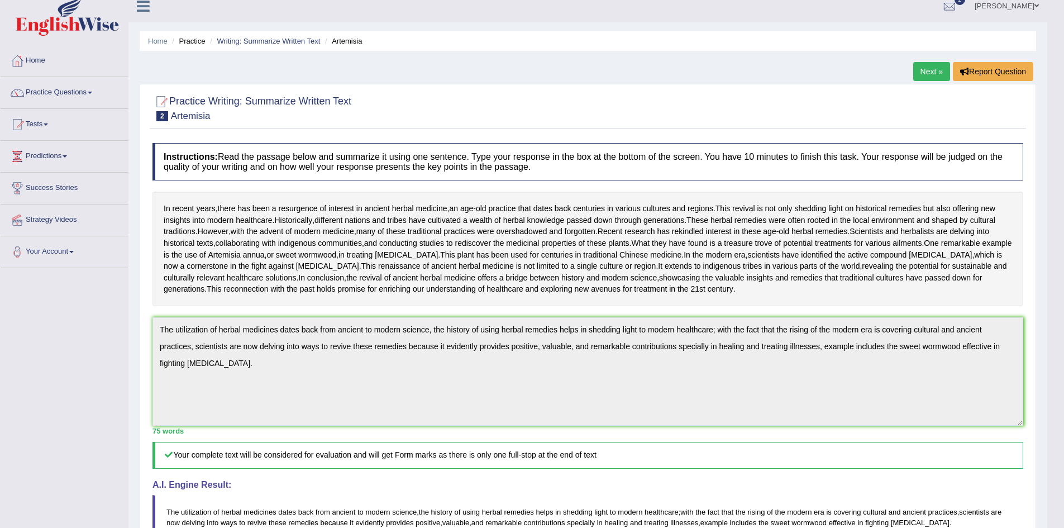
click at [935, 66] on link "Next »" at bounding box center [931, 71] width 37 height 19
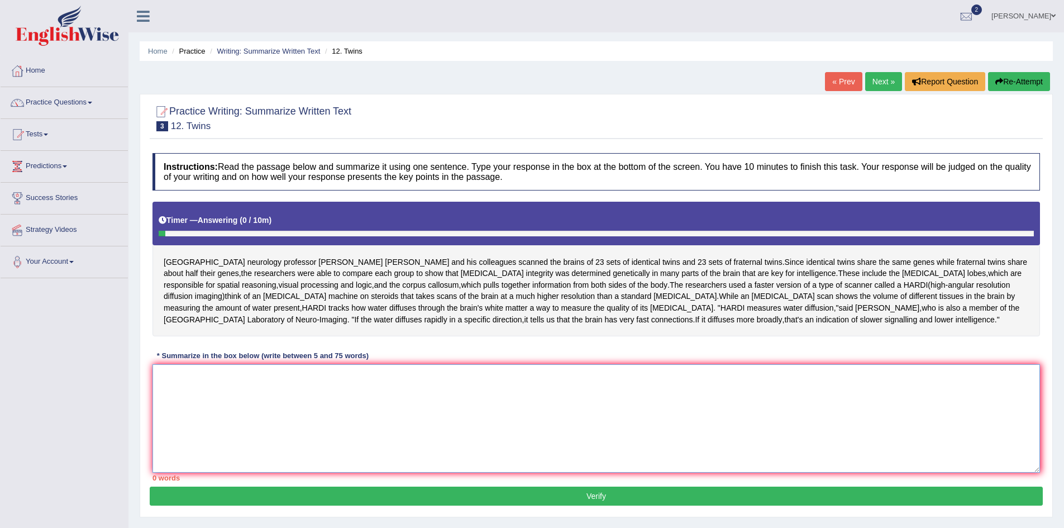
click at [279, 406] on textarea at bounding box center [595, 418] width 887 height 108
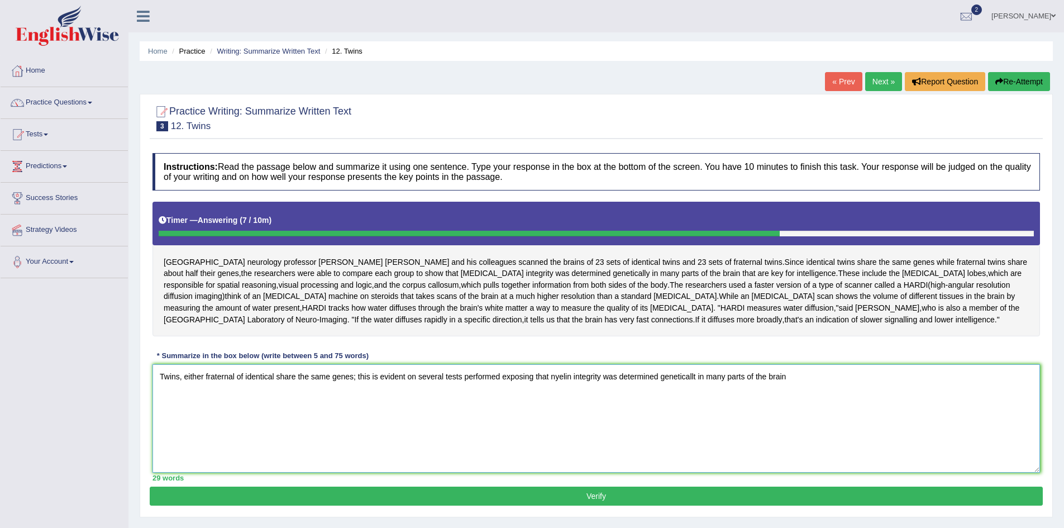
click at [452, 455] on textarea "Twins, either fraternal of identical share the same genes; this is evident on s…" at bounding box center [595, 418] width 887 height 108
click at [542, 464] on textarea "Twins, either fraternal of identical share the same genes; this is evident on s…" at bounding box center [595, 418] width 887 height 108
click at [619, 471] on textarea "Twins, either fraternal of identical share the same genes; this is evident on s…" at bounding box center [595, 418] width 887 height 108
click at [785, 377] on textarea "Twins, either fraternal of identical share the same genes; this is evident on s…" at bounding box center [595, 418] width 887 height 108
click at [936, 387] on textarea "Twins, either fraternal of identical share the same genes; this is evident on s…" at bounding box center [595, 418] width 887 height 108
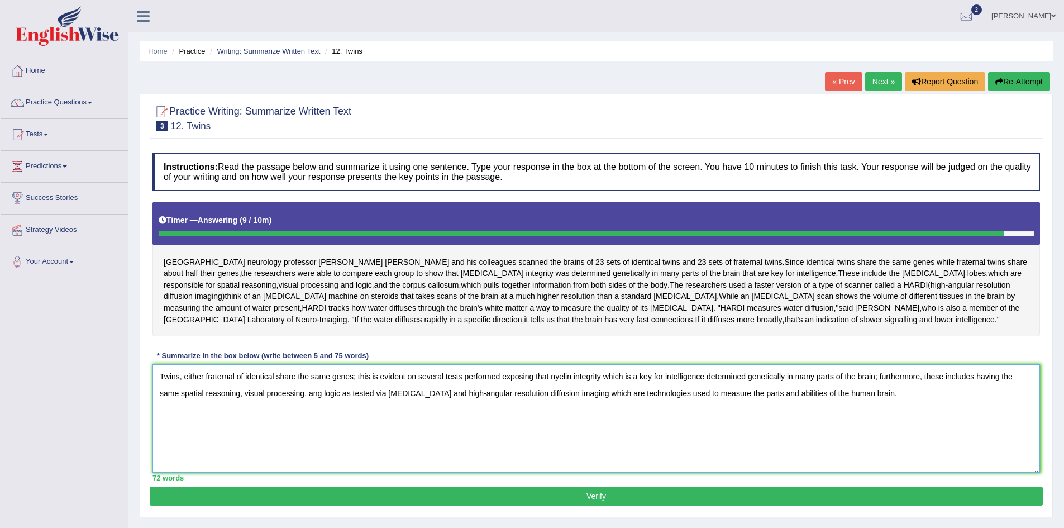
type textarea "Twins, either fraternal of identical share the same genes; this is evident on s…"
click at [811, 500] on button "Verify" at bounding box center [596, 495] width 893 height 19
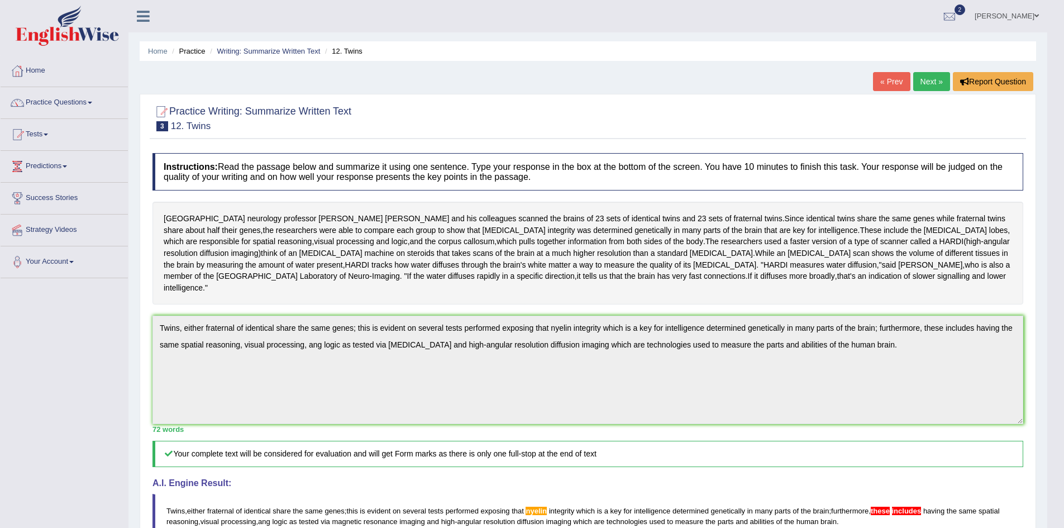
click at [922, 82] on link "Next »" at bounding box center [931, 81] width 37 height 19
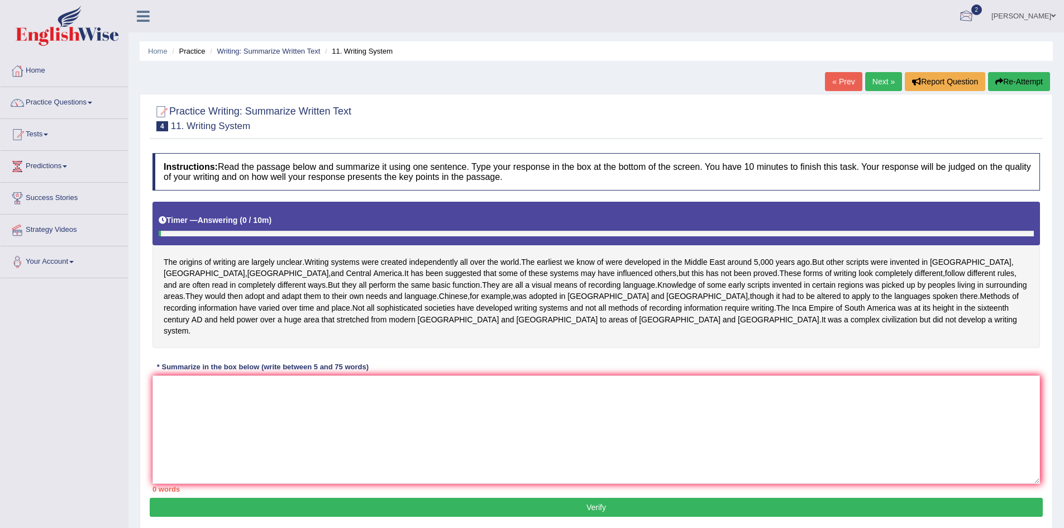
click at [974, 17] on div at bounding box center [966, 16] width 17 height 17
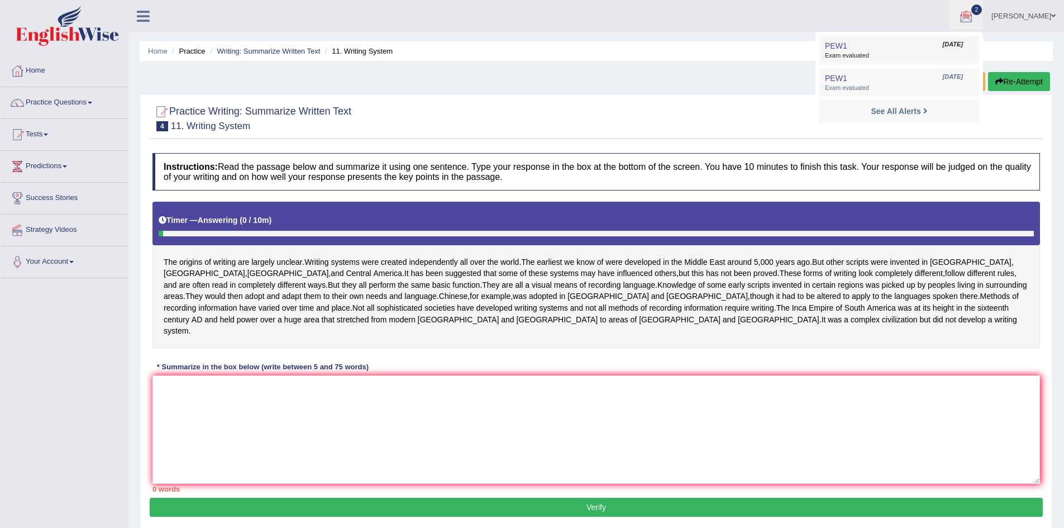
click at [906, 57] on span "Exam evaluated" at bounding box center [899, 55] width 149 height 9
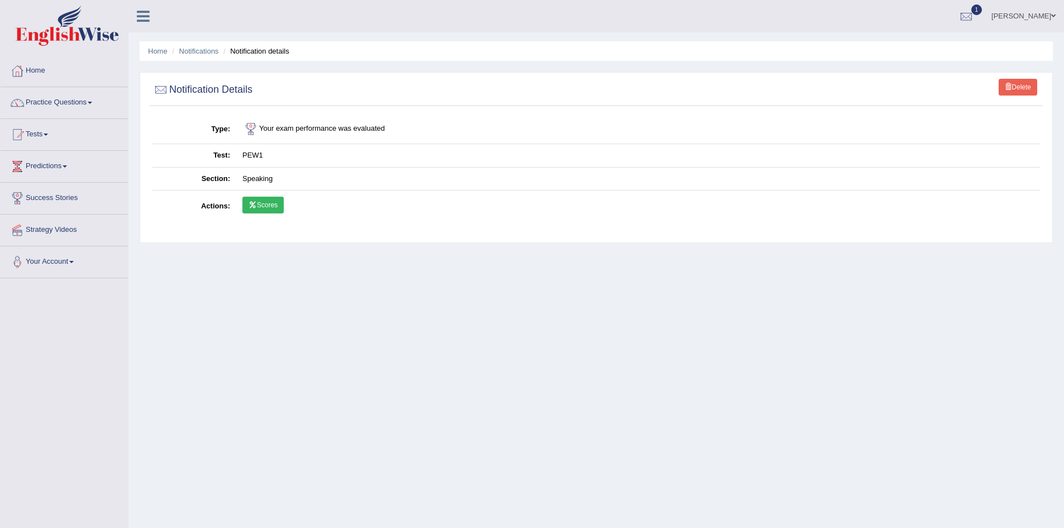
click at [257, 199] on link "Scores" at bounding box center [262, 205] width 41 height 17
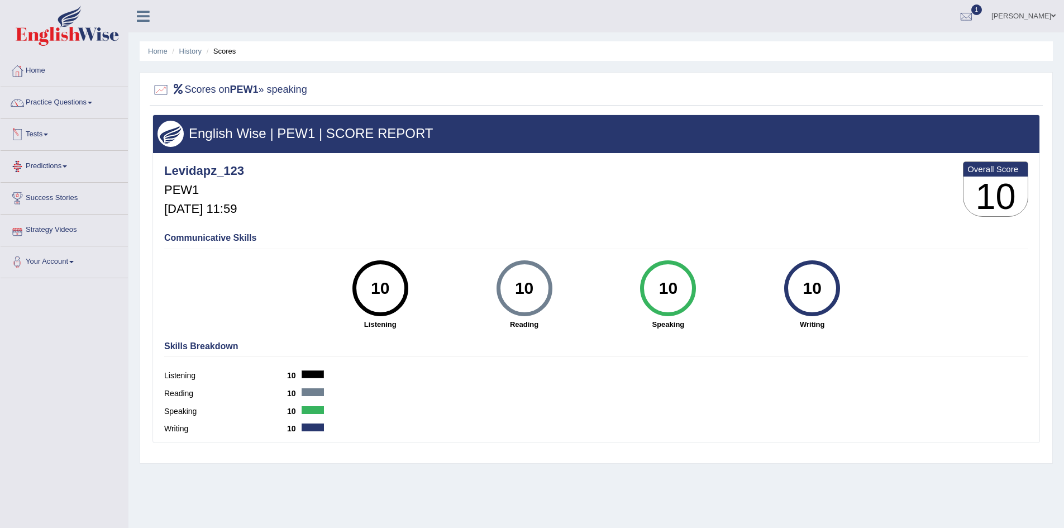
click at [47, 133] on link "Tests" at bounding box center [64, 133] width 127 height 28
click at [37, 199] on link "History" at bounding box center [73, 200] width 104 height 20
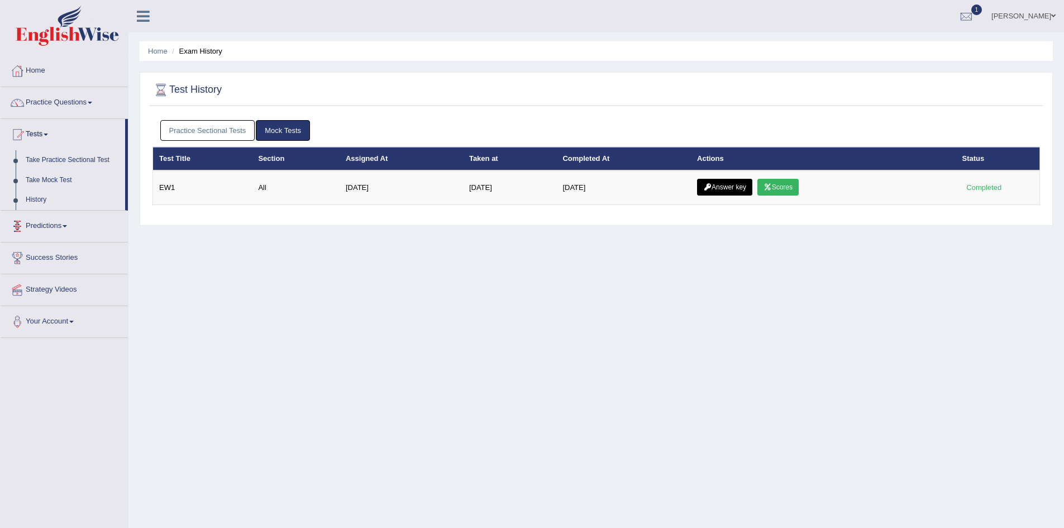
click at [194, 130] on link "Practice Sectional Tests" at bounding box center [207, 130] width 95 height 21
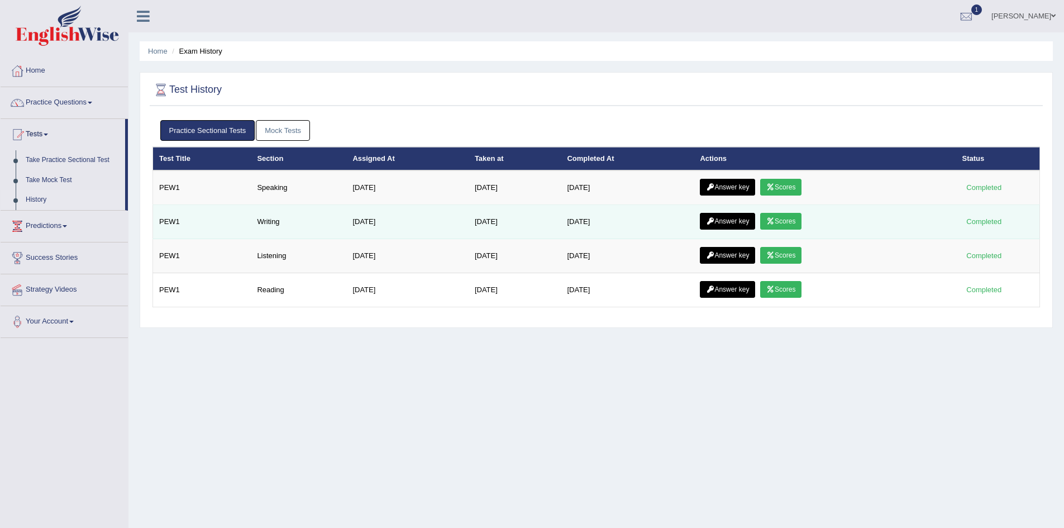
click at [798, 219] on link "Scores" at bounding box center [780, 221] width 41 height 17
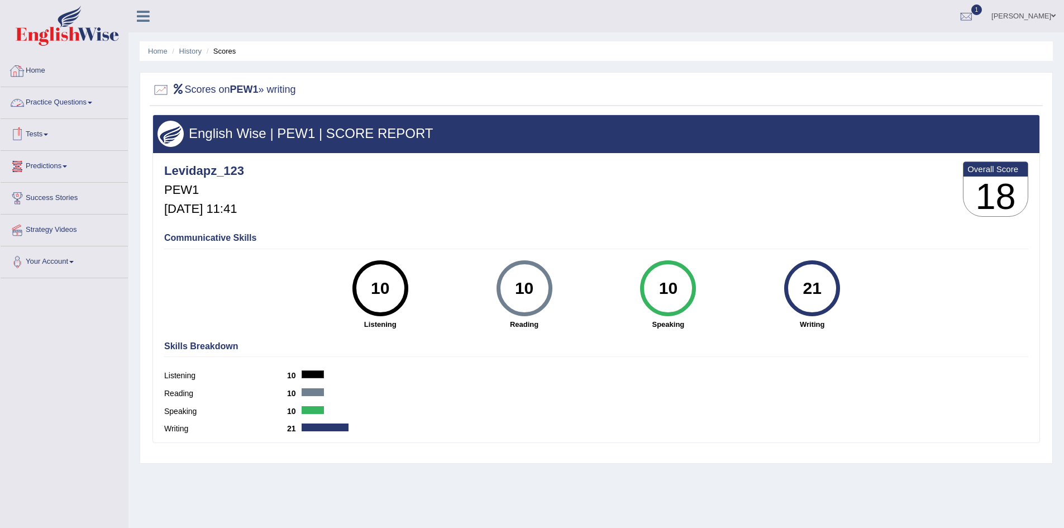
click at [26, 132] on link "Tests" at bounding box center [64, 133] width 127 height 28
click at [58, 163] on link "Take Practice Sectional Test" at bounding box center [73, 160] width 104 height 20
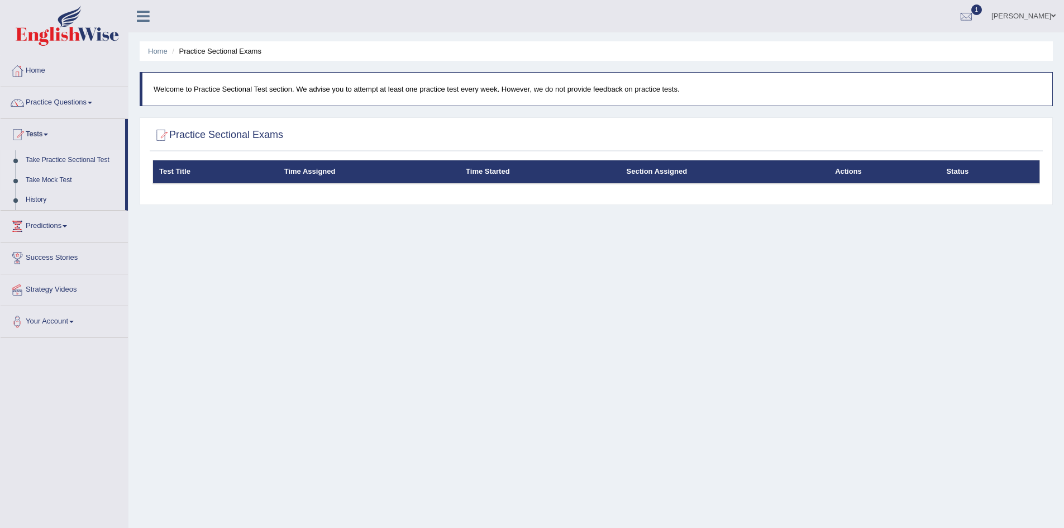
click at [60, 179] on link "Take Mock Test" at bounding box center [73, 180] width 104 height 20
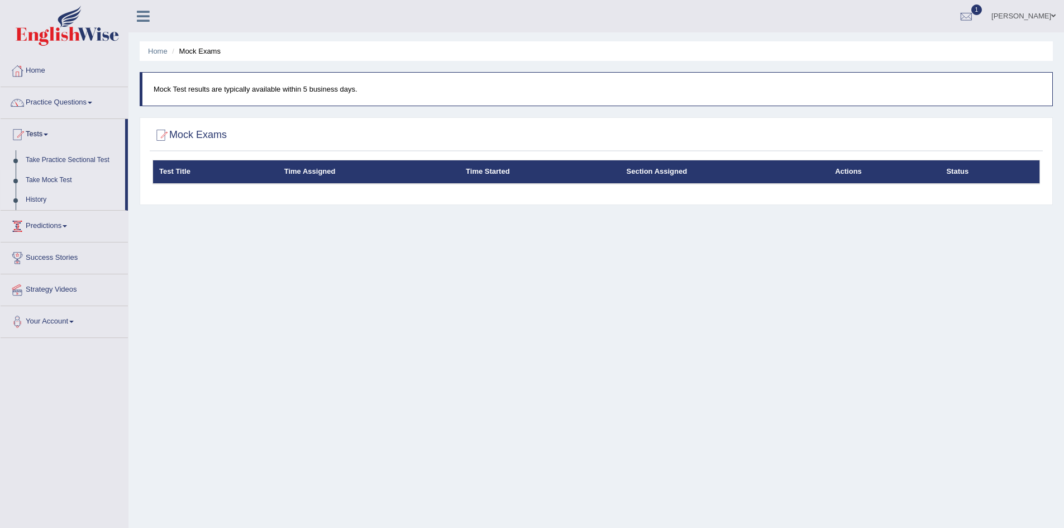
click at [43, 197] on link "History" at bounding box center [73, 200] width 104 height 20
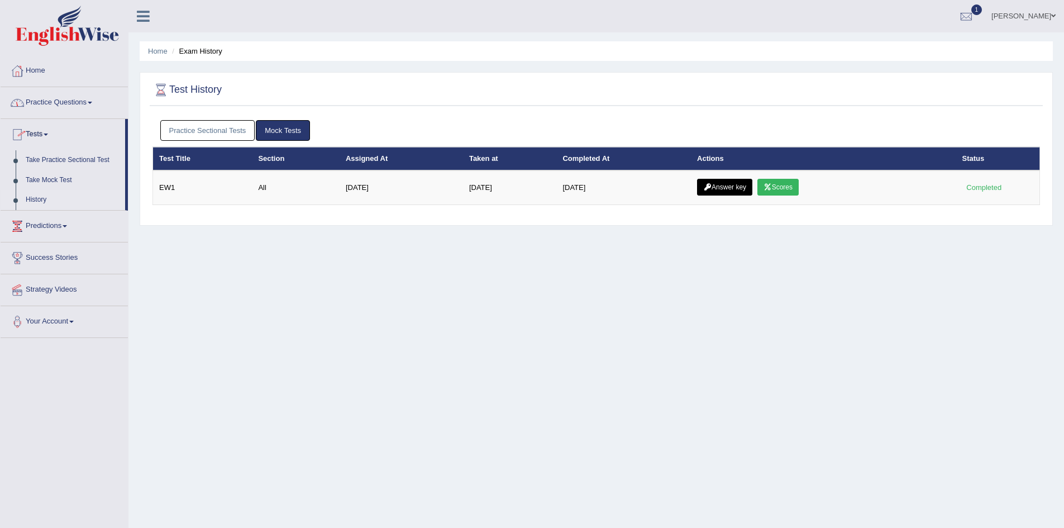
click at [84, 104] on link "Practice Questions" at bounding box center [64, 101] width 127 height 28
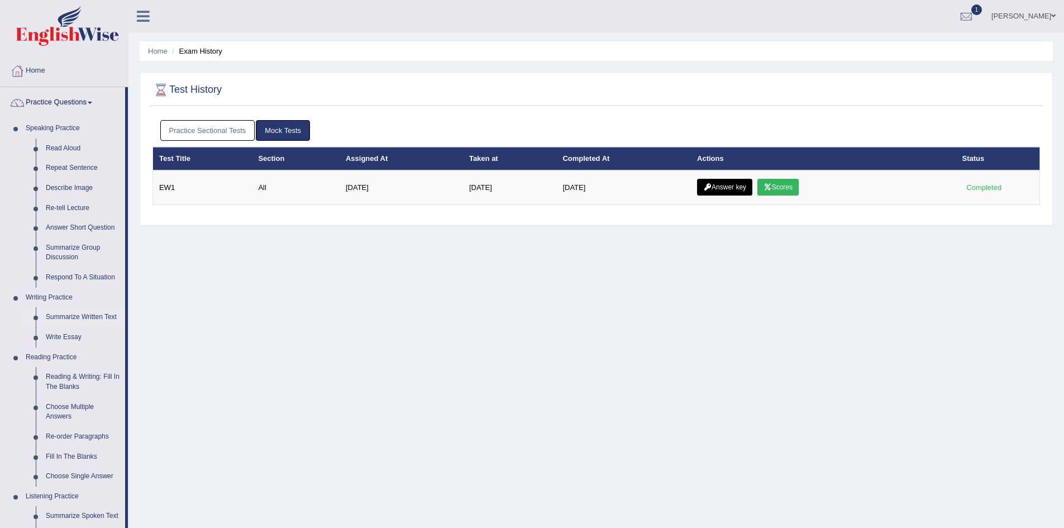
click at [84, 317] on link "Summarize Written Text" at bounding box center [83, 317] width 84 height 20
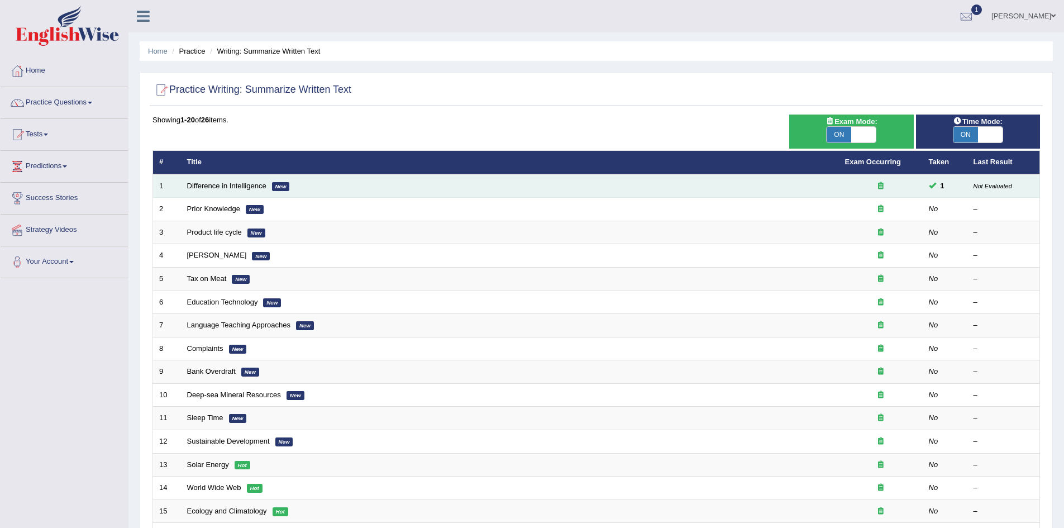
click at [931, 191] on td "1" at bounding box center [944, 185] width 45 height 23
click at [930, 185] on span at bounding box center [931, 184] width 7 height 7
click at [987, 188] on small "Not Evaluated" at bounding box center [992, 186] width 39 height 7
click at [281, 188] on em "New" at bounding box center [281, 186] width 18 height 9
click at [259, 189] on link "Difference in Intelligence" at bounding box center [226, 185] width 79 height 8
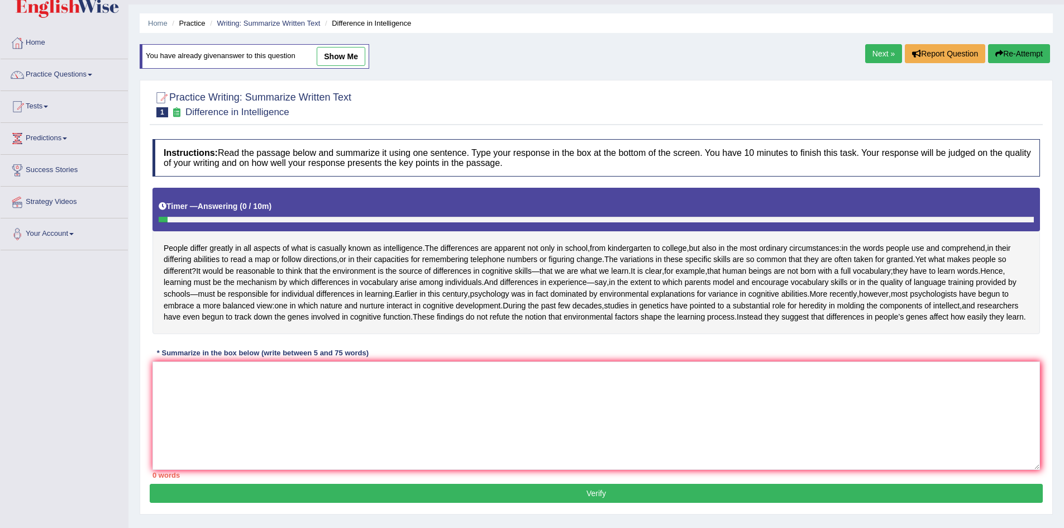
scroll to position [97, 0]
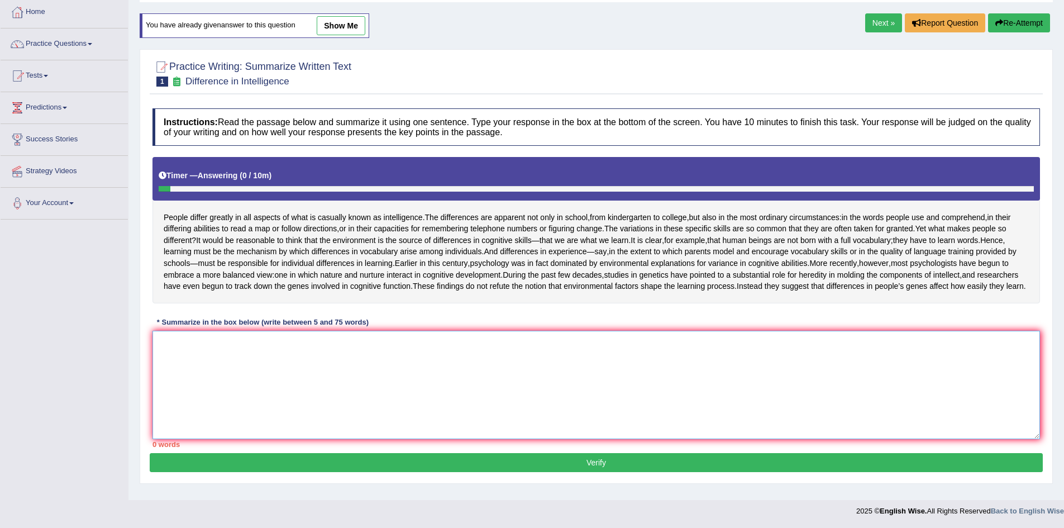
click at [506, 361] on textarea at bounding box center [595, 385] width 887 height 108
type textarea "p"
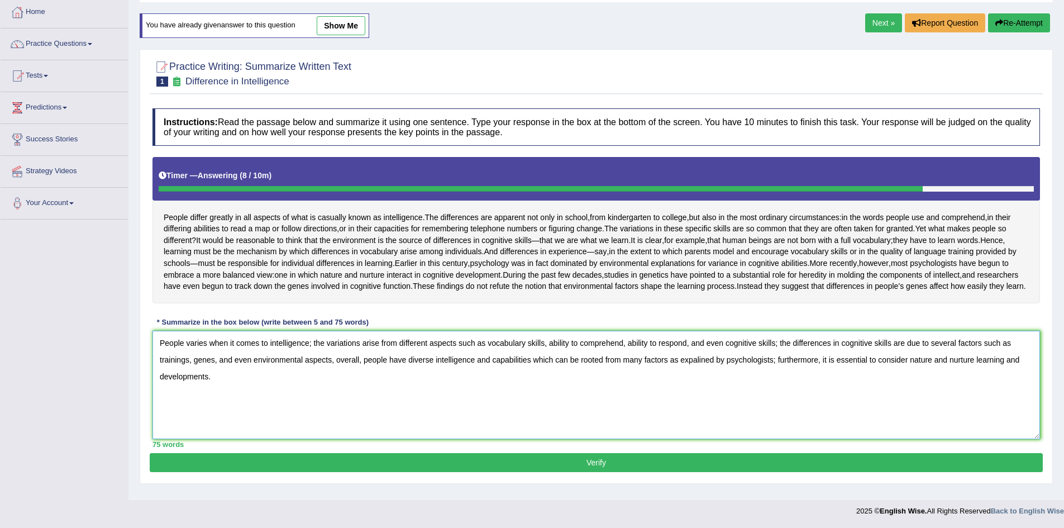
type textarea "People varies when it comes to intelligence; the variations arise from differen…"
click at [605, 469] on button "Verify" at bounding box center [596, 462] width 893 height 19
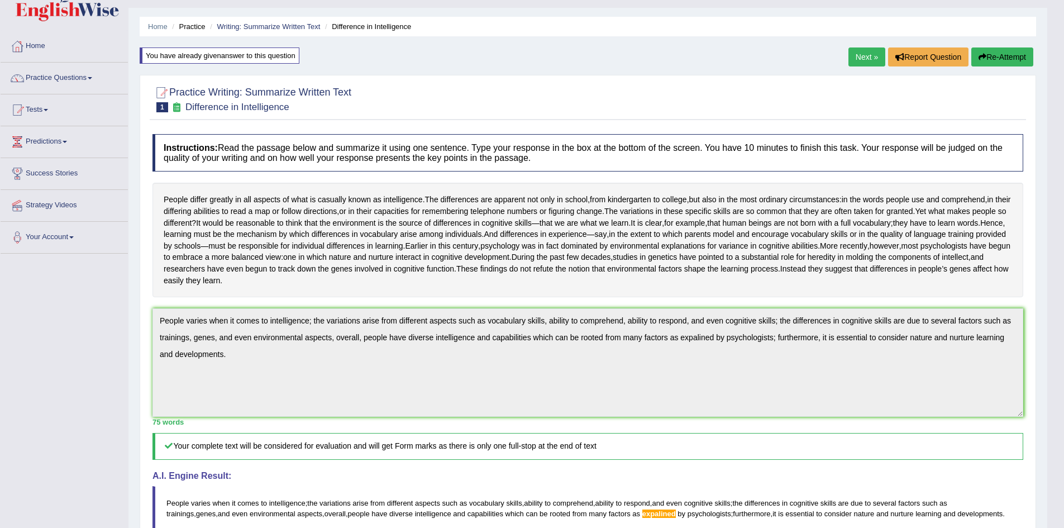
scroll to position [0, 0]
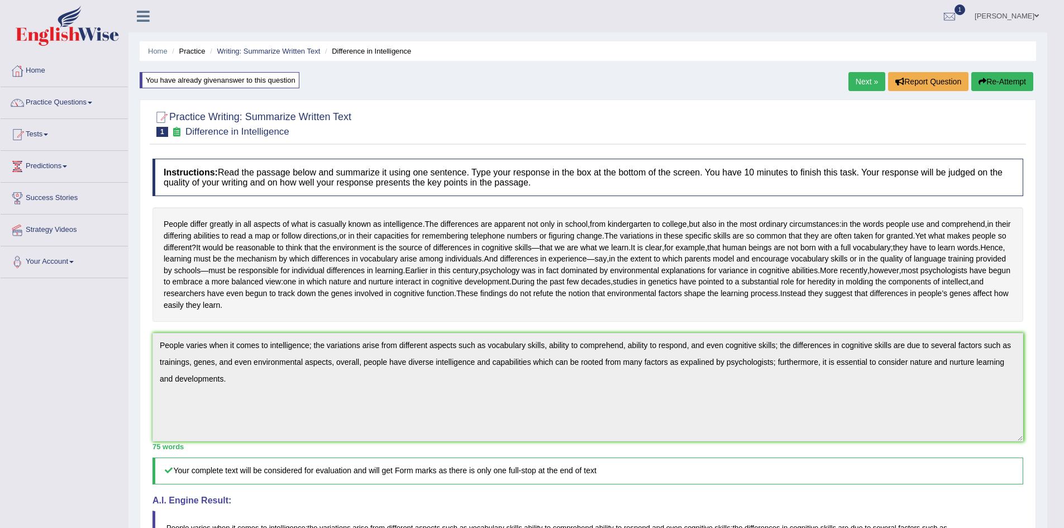
click at [854, 80] on link "Next »" at bounding box center [866, 81] width 37 height 19
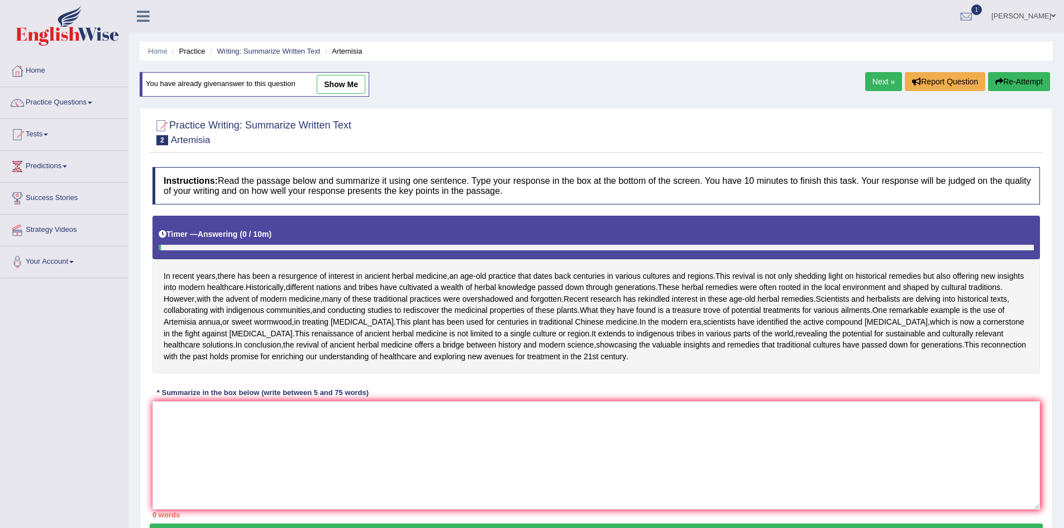
click at [877, 82] on link "Next »" at bounding box center [883, 81] width 37 height 19
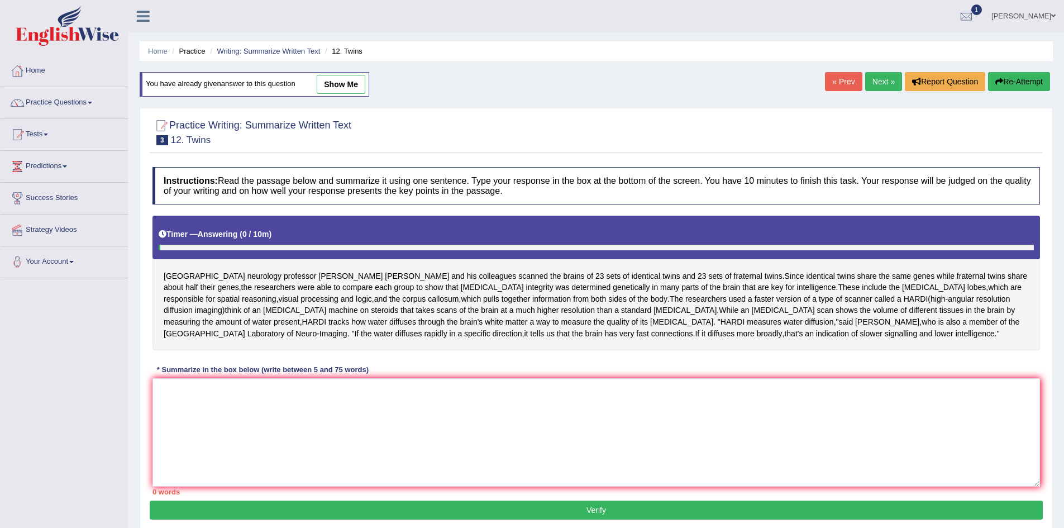
click at [877, 81] on link "Next »" at bounding box center [883, 81] width 37 height 19
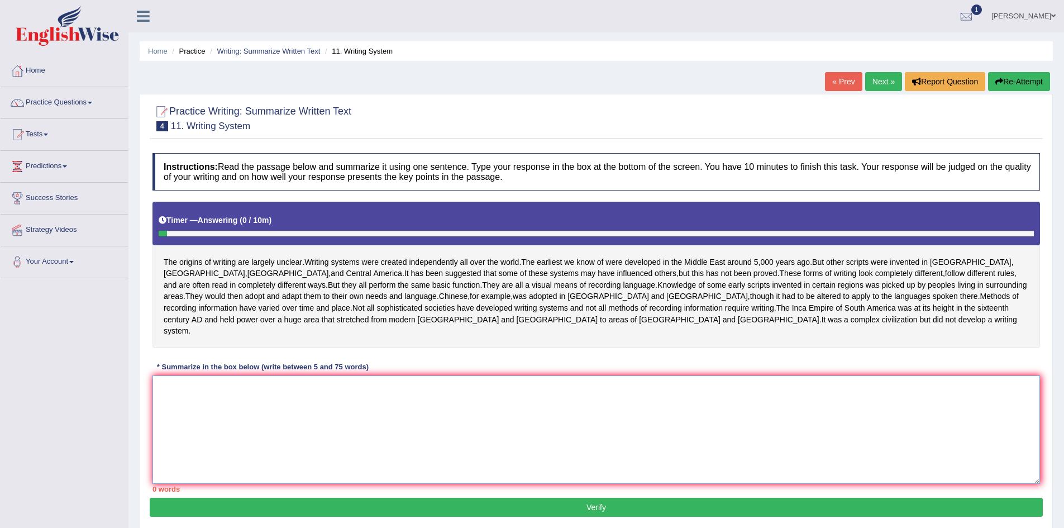
click at [336, 386] on textarea at bounding box center [595, 429] width 887 height 108
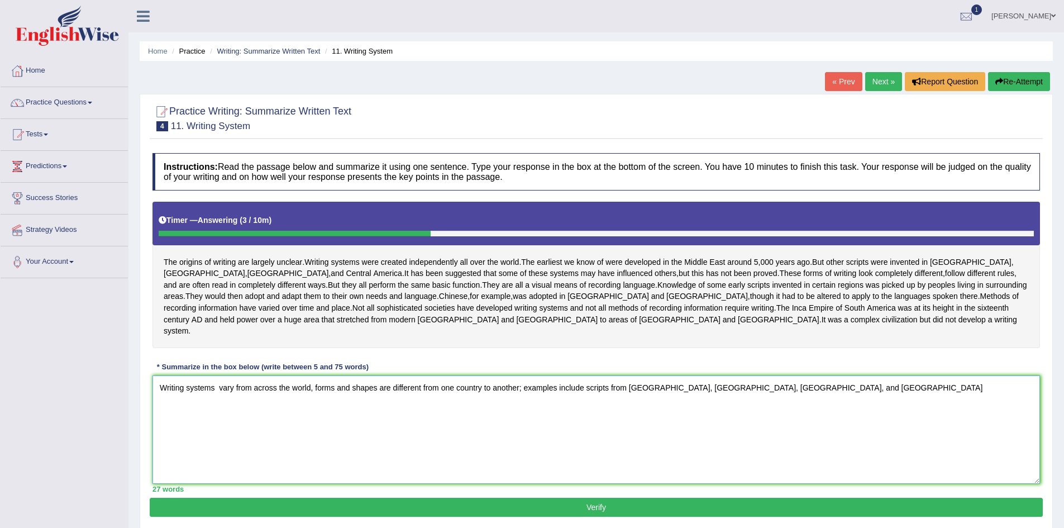
click at [558, 375] on textarea "Writing systems vary from across the world, forms and shapes are different from…" at bounding box center [595, 429] width 887 height 108
click at [585, 439] on textarea "Writing systems vary from across the world, forms and shapes are different from…" at bounding box center [595, 429] width 887 height 108
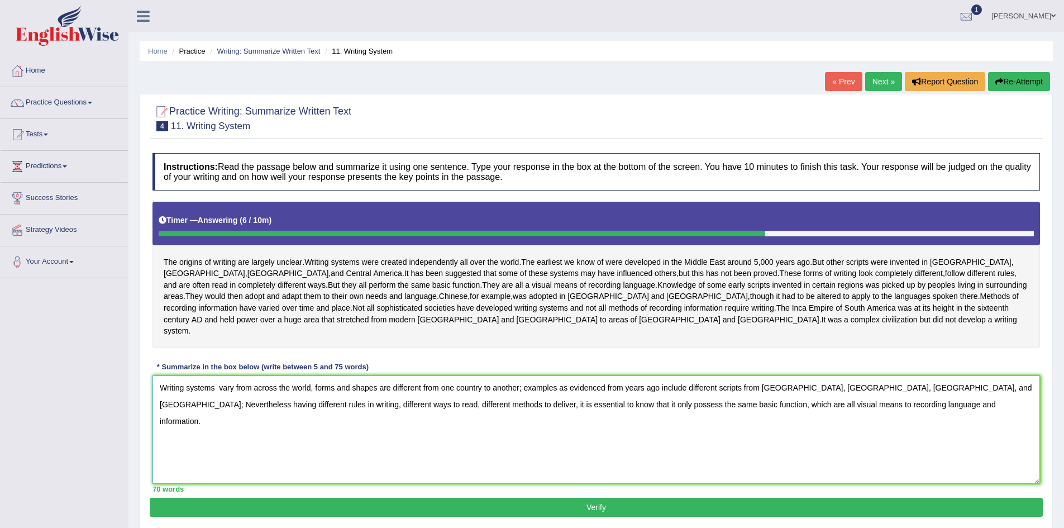
drag, startPoint x: 530, startPoint y: 411, endPoint x: 842, endPoint y: 379, distance: 314.3
click at [842, 379] on textarea "Writing systems vary from across the world, forms and shapes are different from…" at bounding box center [595, 429] width 887 height 108
click at [802, 413] on textarea "Writing systems vary from across the world, forms and shapes are different from…" at bounding box center [595, 429] width 887 height 108
click at [978, 379] on textarea "Writing systems vary from across the world, forms and shapes are different from…" at bounding box center [595, 429] width 887 height 108
click at [419, 395] on textarea "Writing systems vary from across the world, forms and shapes are different from…" at bounding box center [595, 429] width 887 height 108
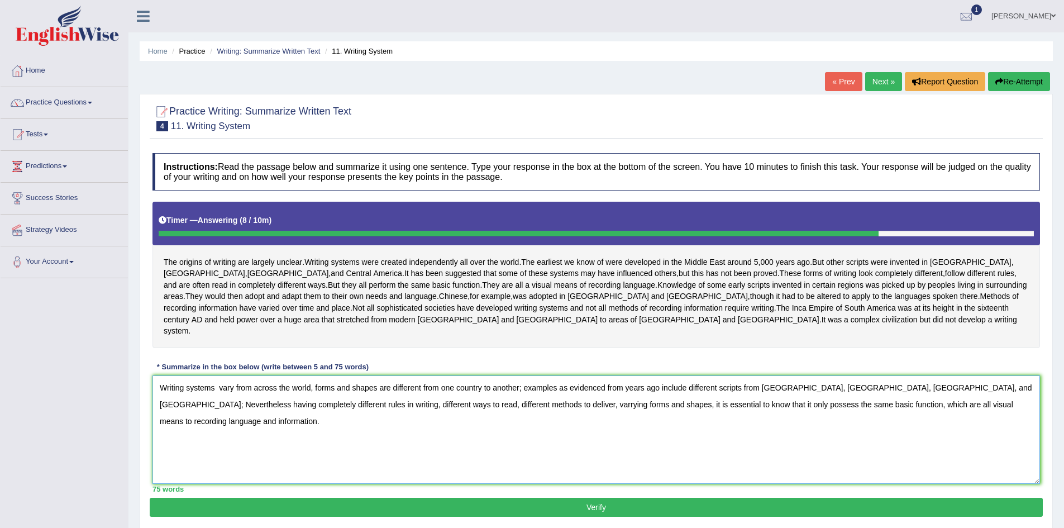
type textarea "Writing systems vary from across the world, forms and shapes are different from…"
click at [805, 497] on button "Verify" at bounding box center [596, 506] width 893 height 19
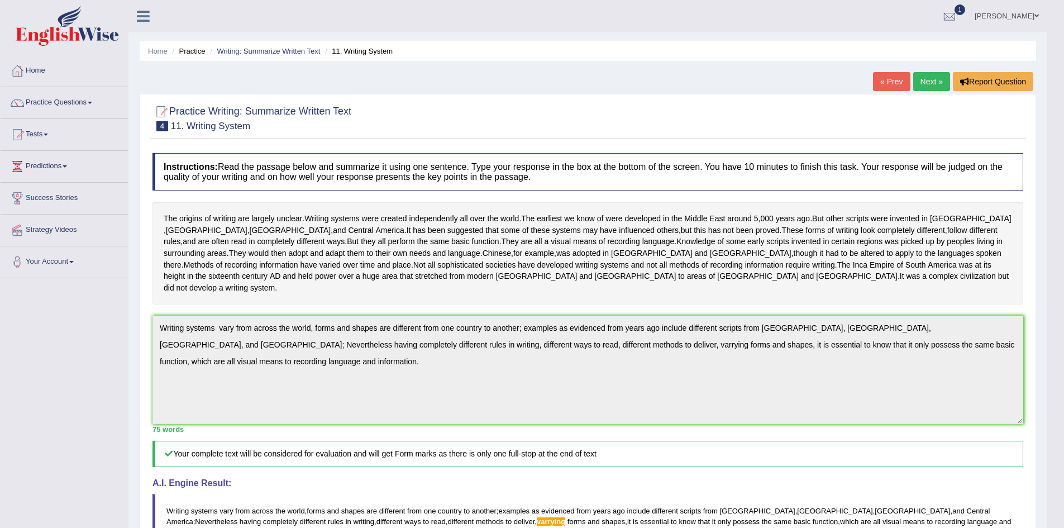
click at [936, 79] on link "Next »" at bounding box center [931, 81] width 37 height 19
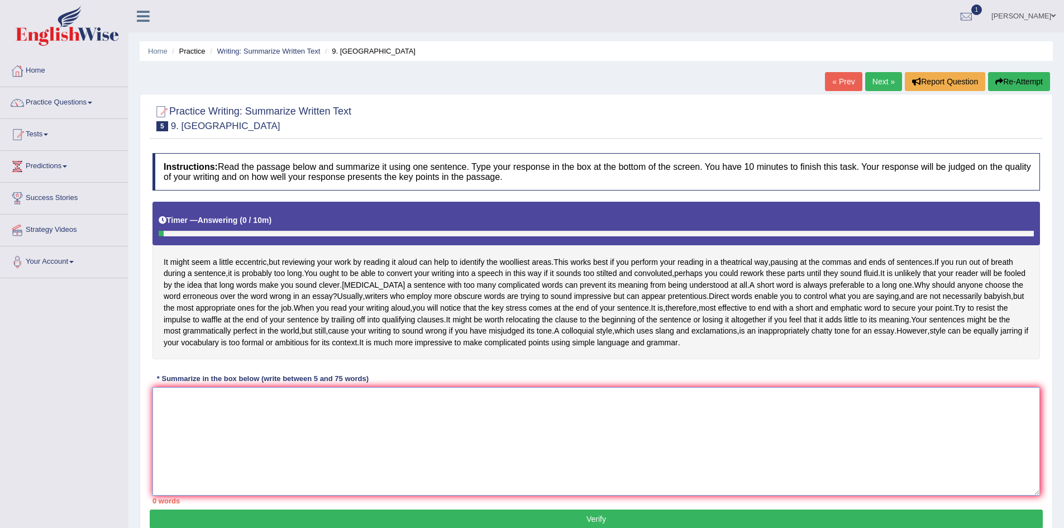
click at [296, 410] on textarea at bounding box center [595, 441] width 887 height 108
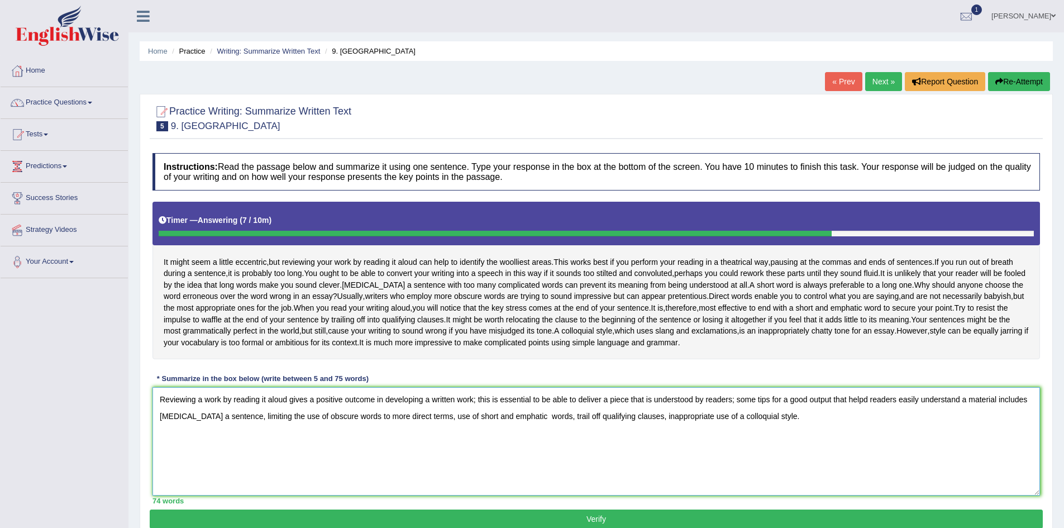
click at [635, 419] on textarea "Reviewing a work by reading it aloud gives a positive outcome in developing a w…" at bounding box center [595, 441] width 887 height 108
click at [869, 399] on textarea "Reviewing a work by reading it aloud gives a positive outcome in developing a w…" at bounding box center [595, 441] width 887 height 108
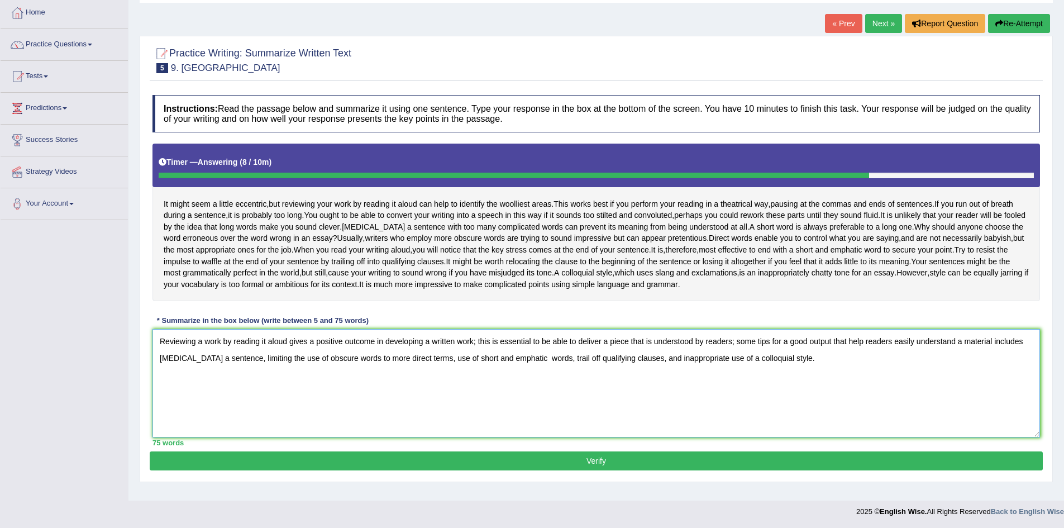
scroll to position [59, 0]
type textarea "Reviewing a work by reading it aloud gives a positive outcome in developing a w…"
click at [439, 459] on button "Verify" at bounding box center [596, 460] width 893 height 19
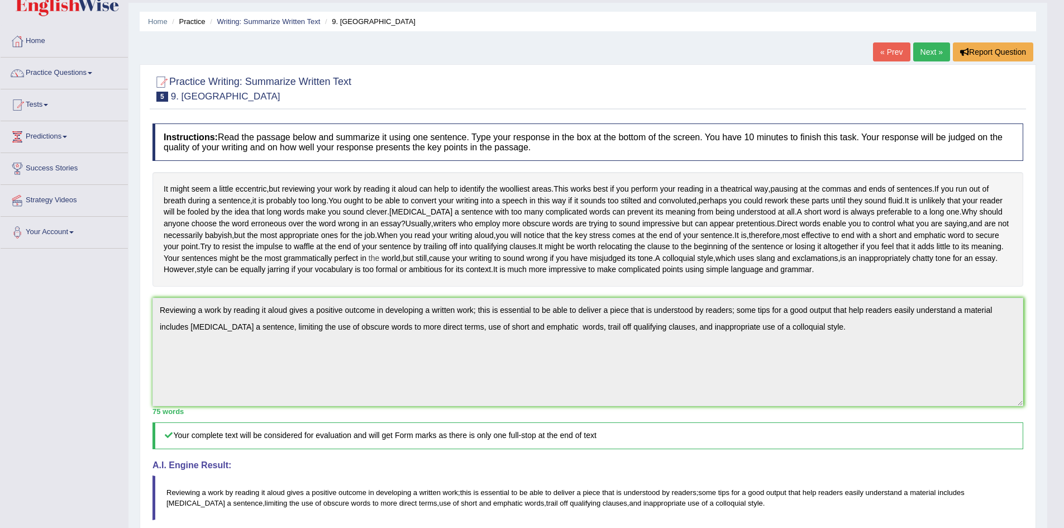
scroll to position [0, 0]
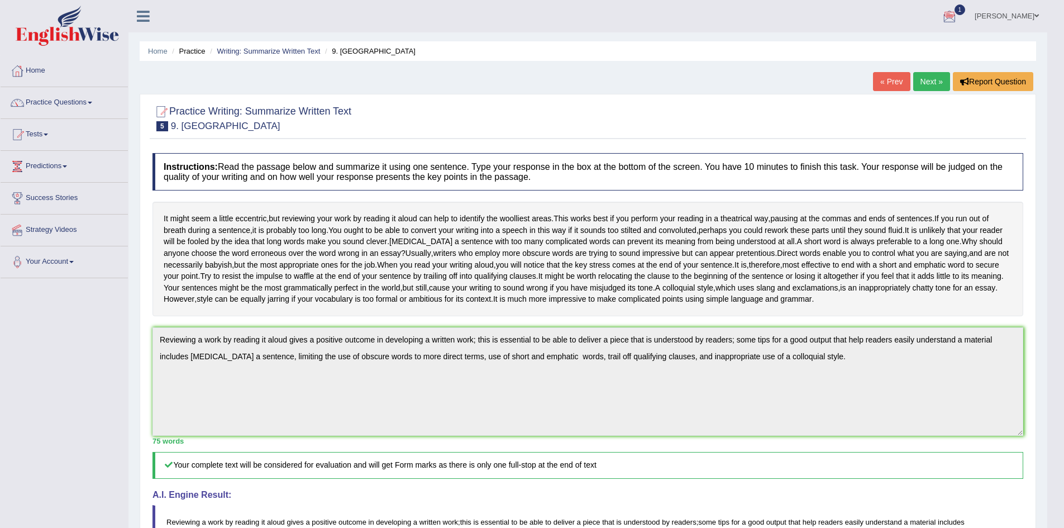
click at [922, 83] on link "Next »" at bounding box center [931, 81] width 37 height 19
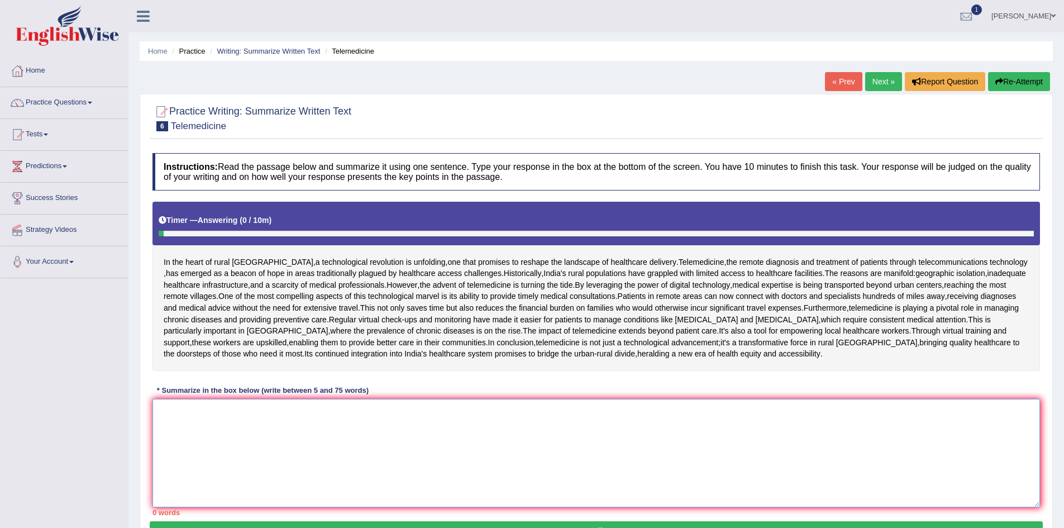
click at [279, 488] on textarea at bounding box center [595, 453] width 887 height 108
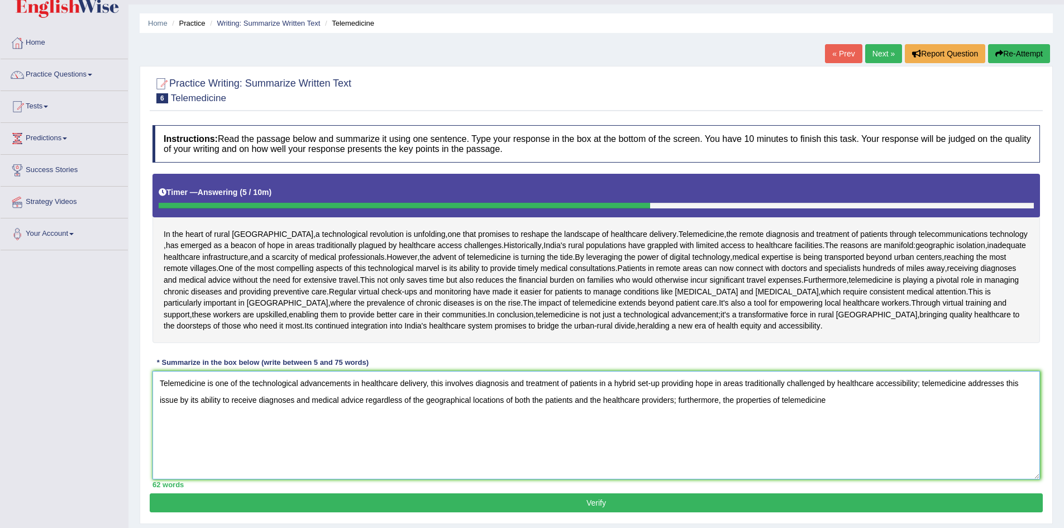
scroll to position [56, 0]
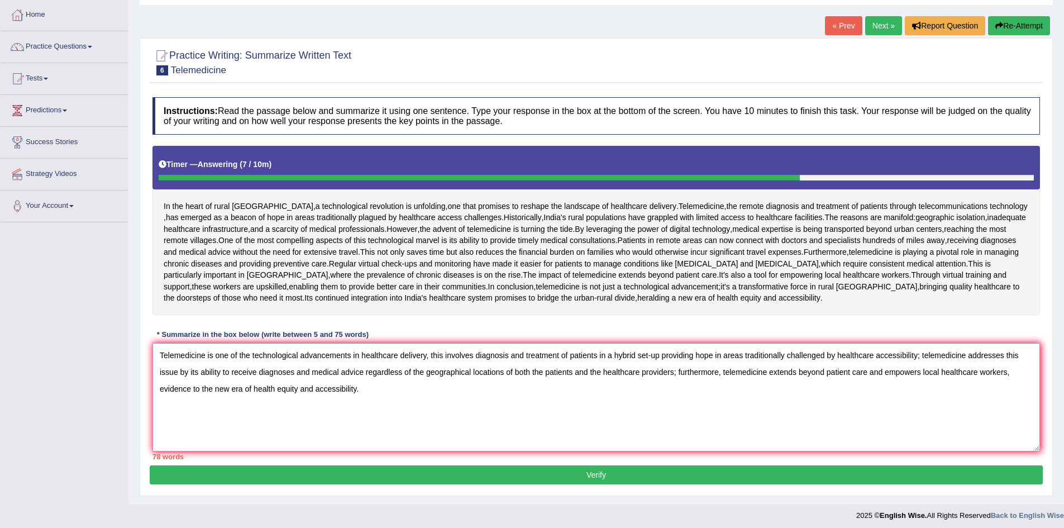
click at [423, 451] on textarea "Telemedicine is one of the technological advancements in healthcare delivery, t…" at bounding box center [595, 397] width 887 height 108
click at [453, 441] on textarea "Telemedicine is one of the technological advancements in healthcare delivery, t…" at bounding box center [595, 397] width 887 height 108
click at [458, 434] on textarea "Telemedicine is one of the technological advancements in healthcare delivery, t…" at bounding box center [595, 397] width 887 height 108
click at [423, 407] on textarea "Telemedicine is one of the technological advancements in healthcare delivery, t…" at bounding box center [595, 397] width 887 height 108
click at [836, 418] on textarea "Telemedicine is one of the technological advancements in healthcare, this invol…" at bounding box center [595, 397] width 887 height 108
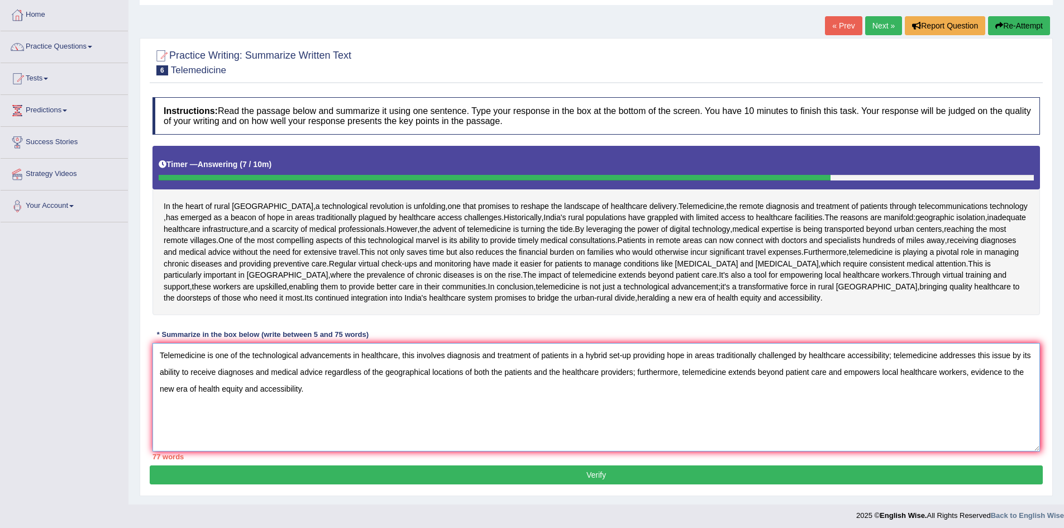
drag, startPoint x: 845, startPoint y: 414, endPoint x: 848, endPoint y: 428, distance: 14.2
click at [846, 414] on textarea "Telemedicine is one of the technological advancements in healthcare, this invol…" at bounding box center [595, 397] width 887 height 108
click at [225, 451] on textarea "Telemedicine is one of the technological advancements in healthcare, this invol…" at bounding box center [595, 397] width 887 height 108
click at [185, 430] on textarea "Telemedicine is one of the technological advancements in healthcare, this invol…" at bounding box center [595, 397] width 887 height 108
click at [398, 435] on textarea "Telemedicine is one of the technological advancements in healthcare, this invol…" at bounding box center [595, 397] width 887 height 108
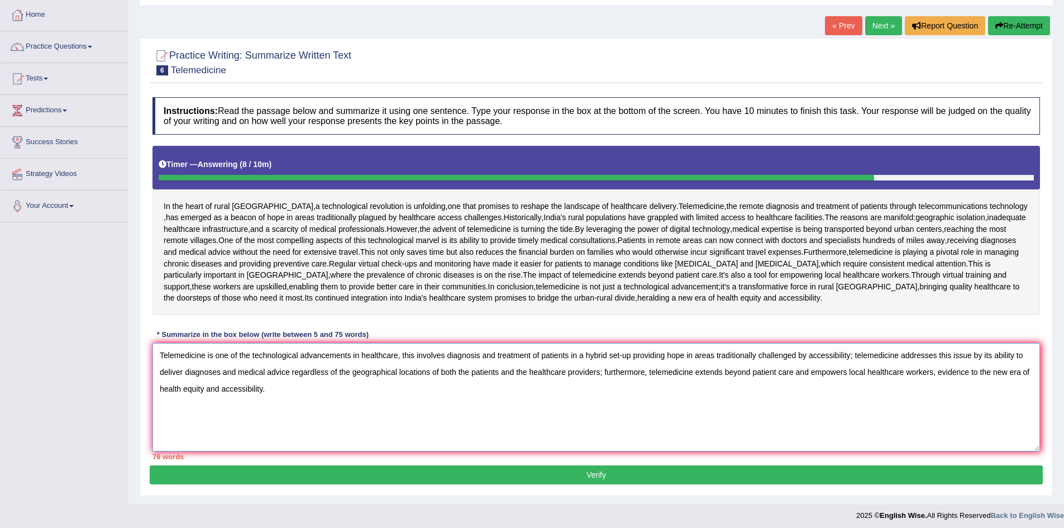
drag, startPoint x: 458, startPoint y: 430, endPoint x: 457, endPoint y: 437, distance: 7.3
click at [457, 435] on textarea "Telemedicine is one of the technological advancements in healthcare, this invol…" at bounding box center [595, 397] width 887 height 108
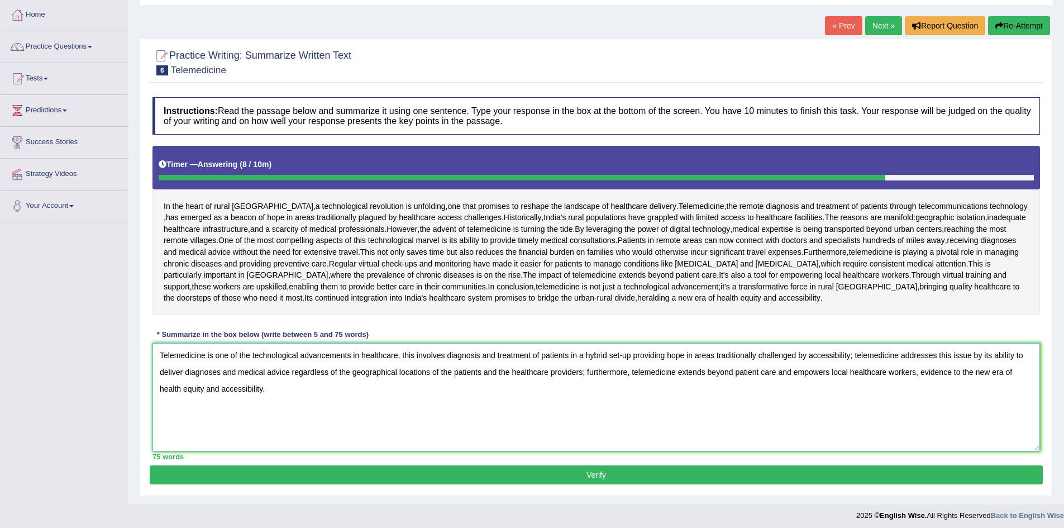
scroll to position [112, 0]
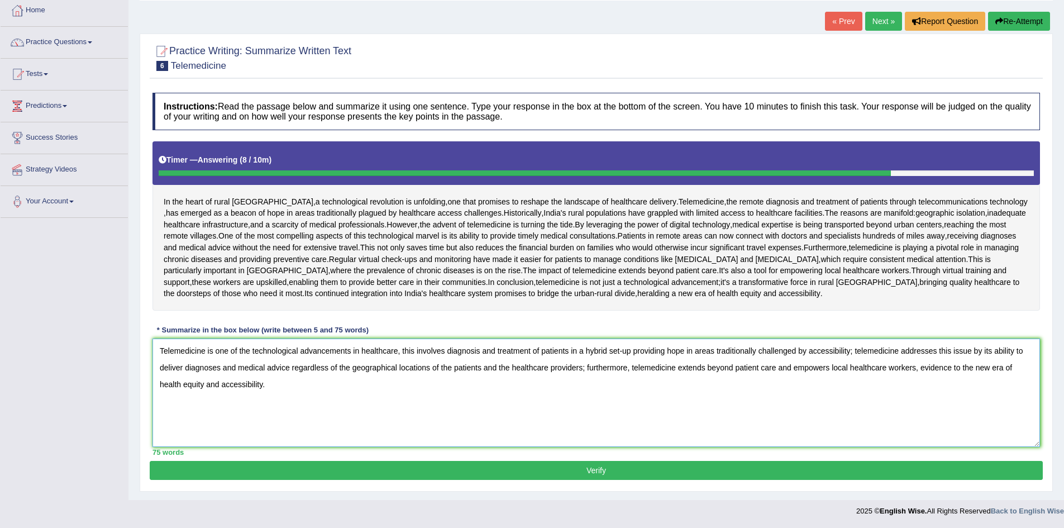
type textarea "Telemedicine is one of the technological advancements in healthcare, this invol…"
click at [356, 474] on button "Verify" at bounding box center [596, 470] width 893 height 19
